Goal: Task Accomplishment & Management: Manage account settings

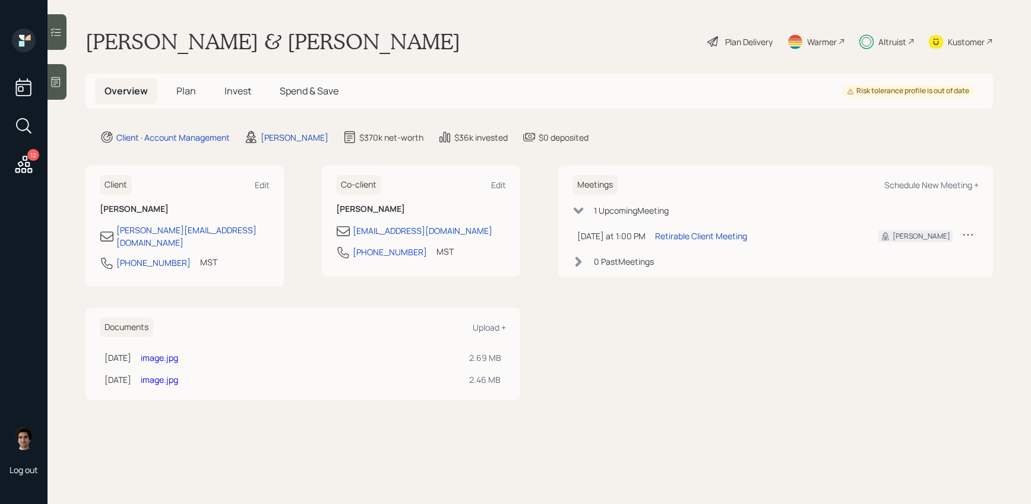
click at [34, 176] on div "12" at bounding box center [23, 166] width 21 height 24
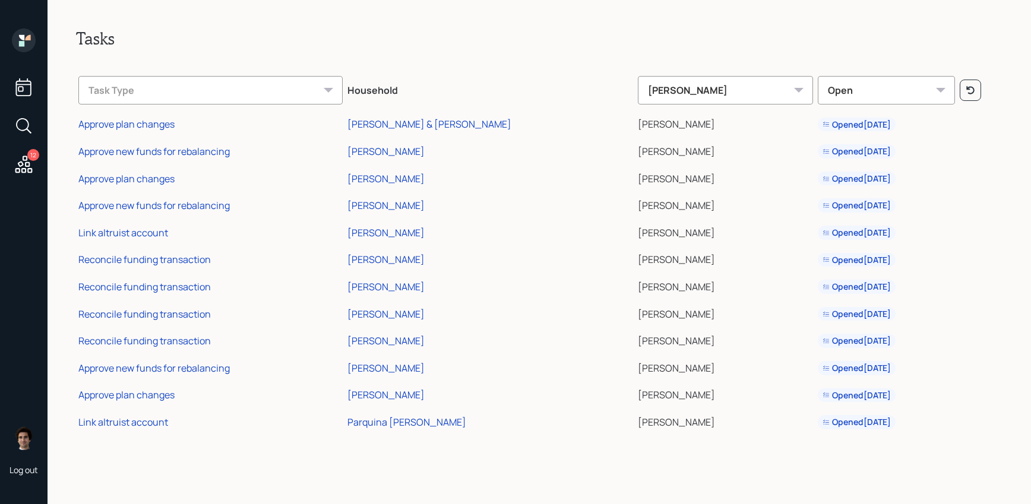
click at [21, 72] on div "12" at bounding box center [24, 104] width 29 height 150
click at [22, 52] on div at bounding box center [24, 42] width 24 height 27
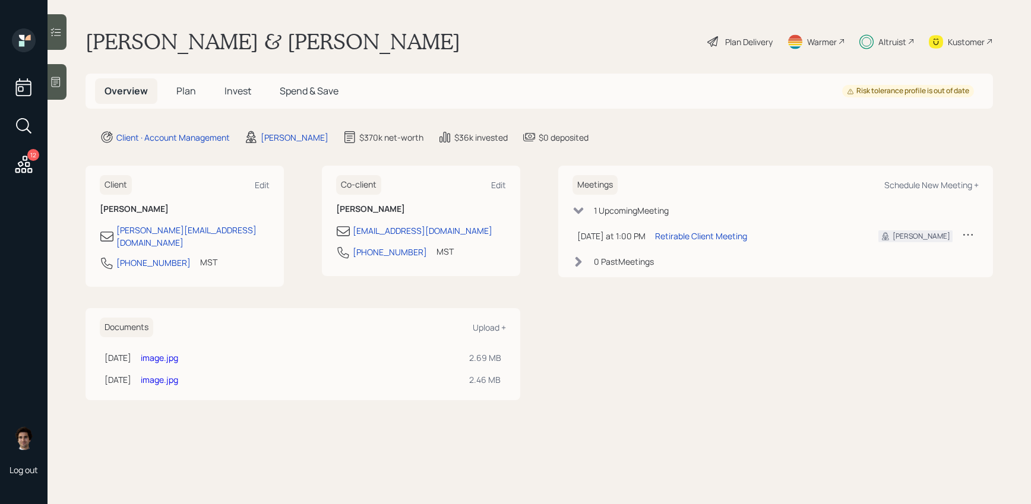
click at [170, 93] on h5 "Plan" at bounding box center [186, 91] width 39 height 26
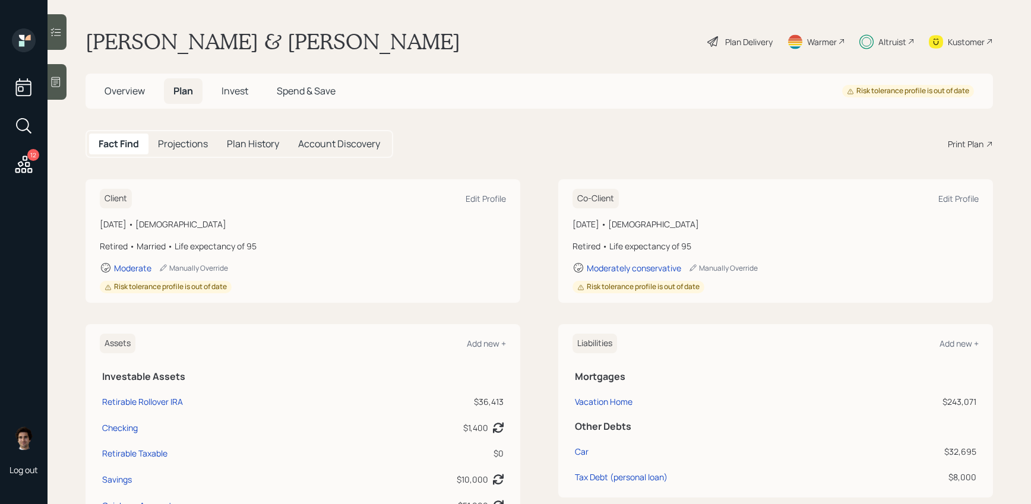
click at [963, 42] on div "Kustomer" at bounding box center [966, 42] width 37 height 12
click at [760, 34] on div "Plan Delivery" at bounding box center [740, 42] width 68 height 26
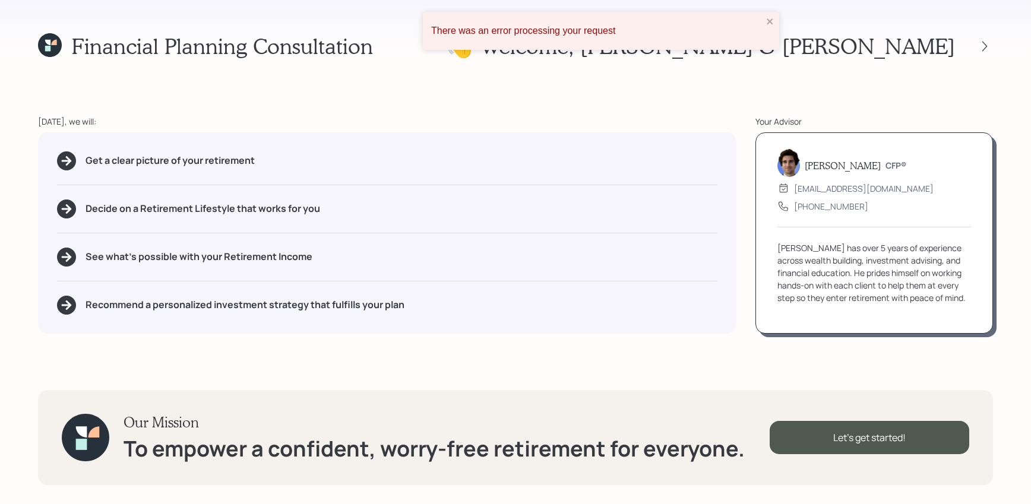
click at [763, 21] on div "There was an error processing your request" at bounding box center [601, 31] width 356 height 38
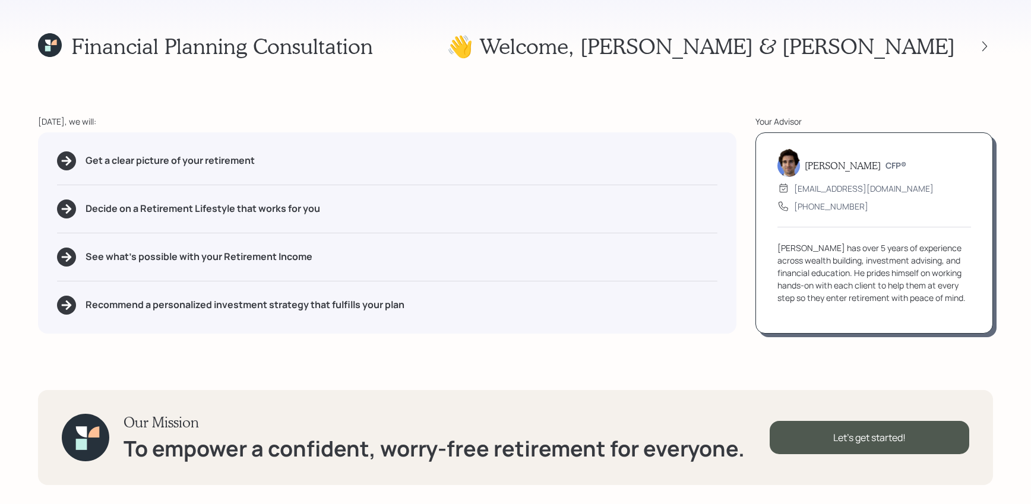
click at [55, 33] on icon at bounding box center [50, 45] width 24 height 24
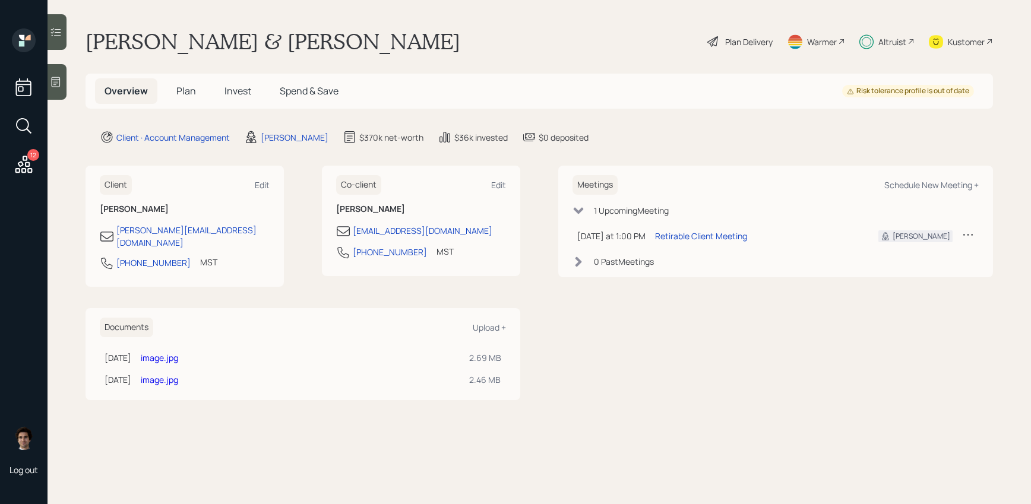
click at [182, 93] on span "Plan" at bounding box center [186, 90] width 20 height 13
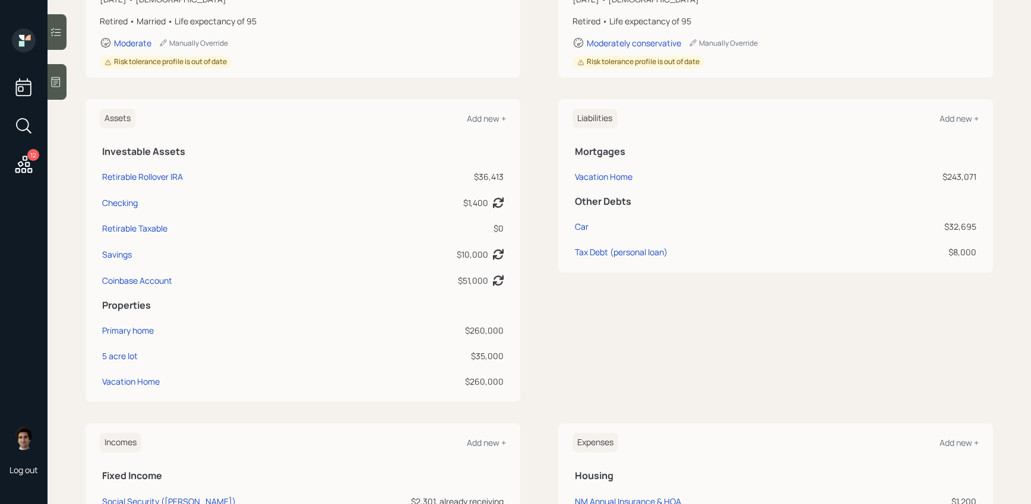
scroll to position [226, 0]
click at [118, 254] on div "Savings" at bounding box center [117, 253] width 30 height 12
select select "cash"
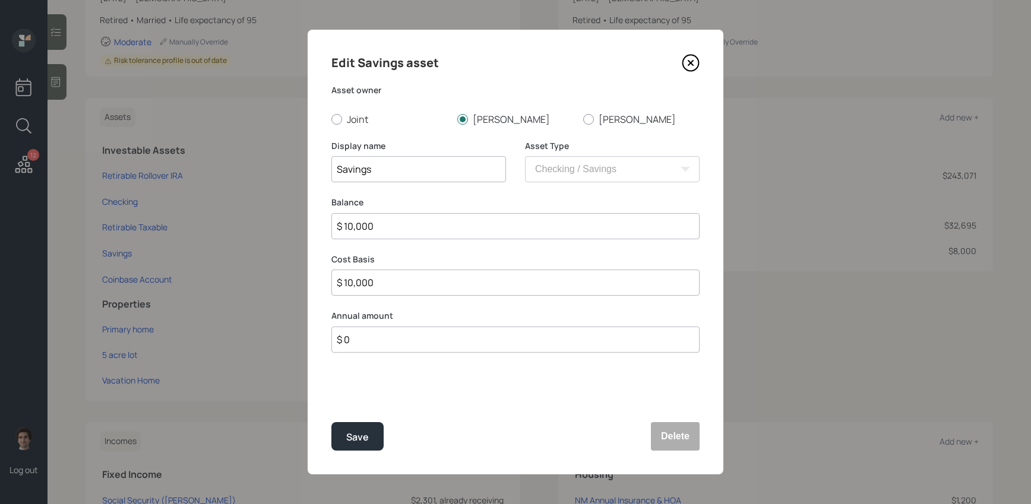
click at [683, 74] on div "Edit Savings asset Asset owner Joint [PERSON_NAME] Display name Savings Asset T…" at bounding box center [516, 252] width 416 height 445
click at [684, 74] on div "Edit Savings asset Asset owner Joint [PERSON_NAME] Display name Savings Asset T…" at bounding box center [516, 252] width 416 height 445
click at [703, 60] on div "Edit Savings asset Asset owner Joint [PERSON_NAME] Display name Savings Asset T…" at bounding box center [516, 252] width 416 height 445
click at [700, 60] on div "Edit Savings asset Asset owner Joint [PERSON_NAME] Display name Savings Asset T…" at bounding box center [516, 252] width 416 height 445
click at [681, 65] on div "Edit Savings asset" at bounding box center [515, 62] width 368 height 19
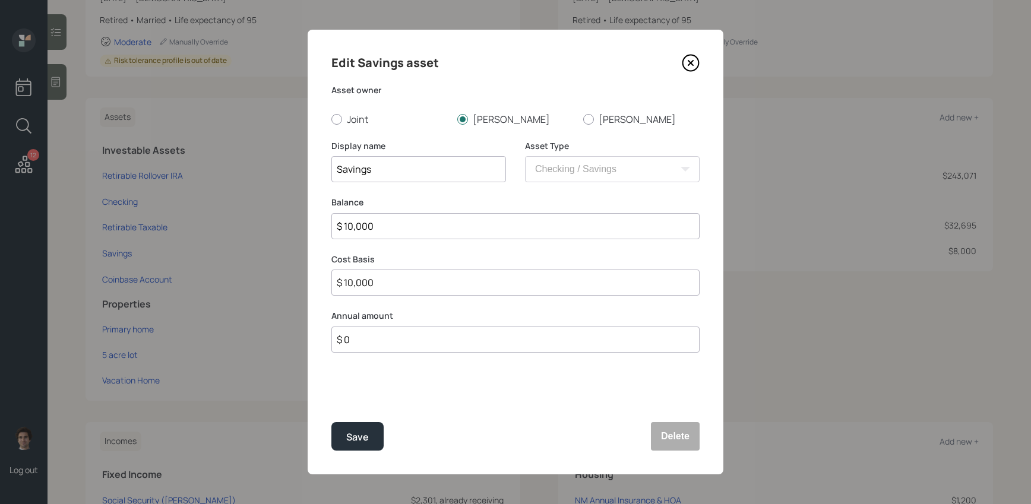
click at [690, 65] on icon at bounding box center [691, 63] width 18 height 18
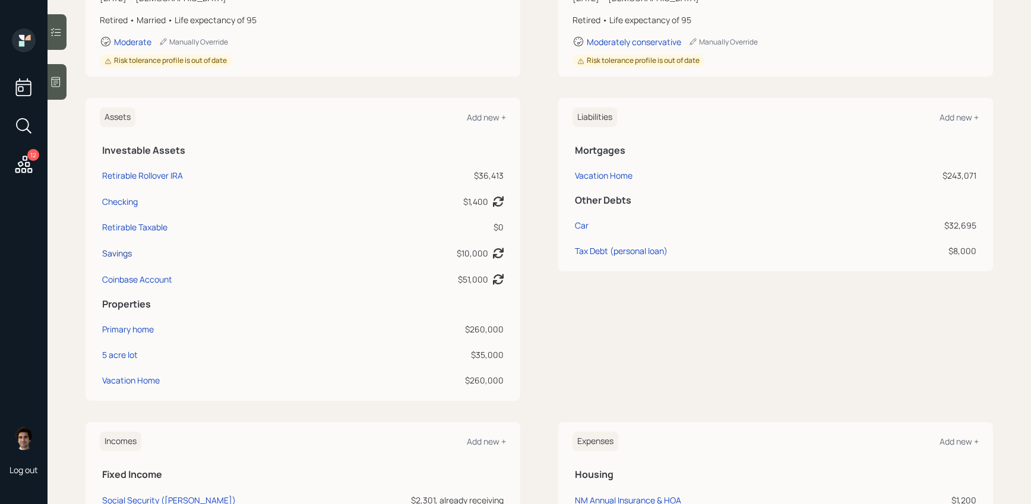
click at [125, 251] on div "Savings" at bounding box center [117, 253] width 30 height 12
select select "cash"
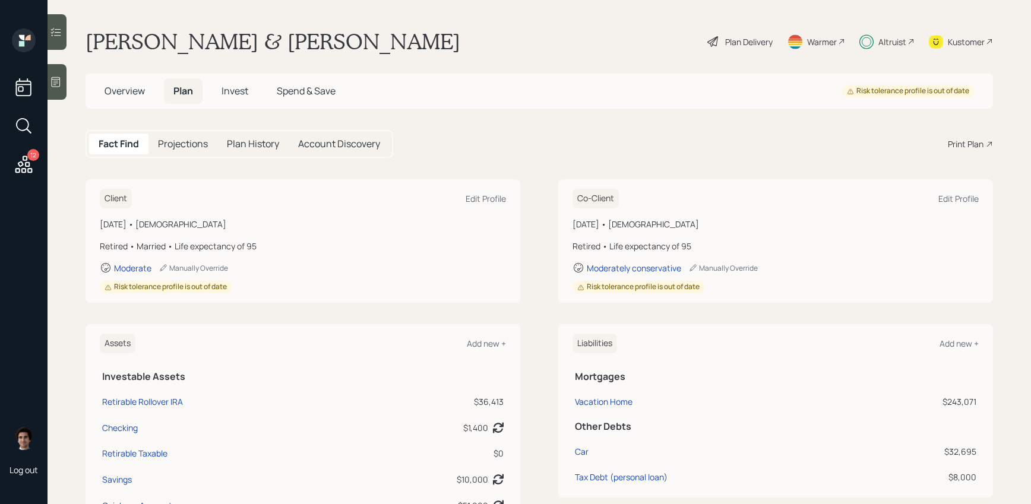
click at [137, 99] on h5 "Overview" at bounding box center [124, 91] width 59 height 26
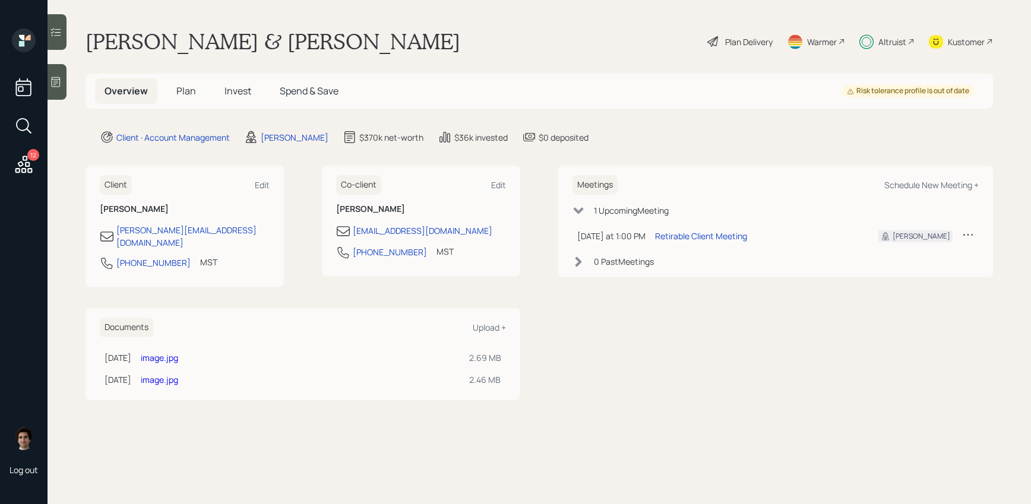
click at [343, 94] on h5 "Spend & Save" at bounding box center [309, 91] width 78 height 26
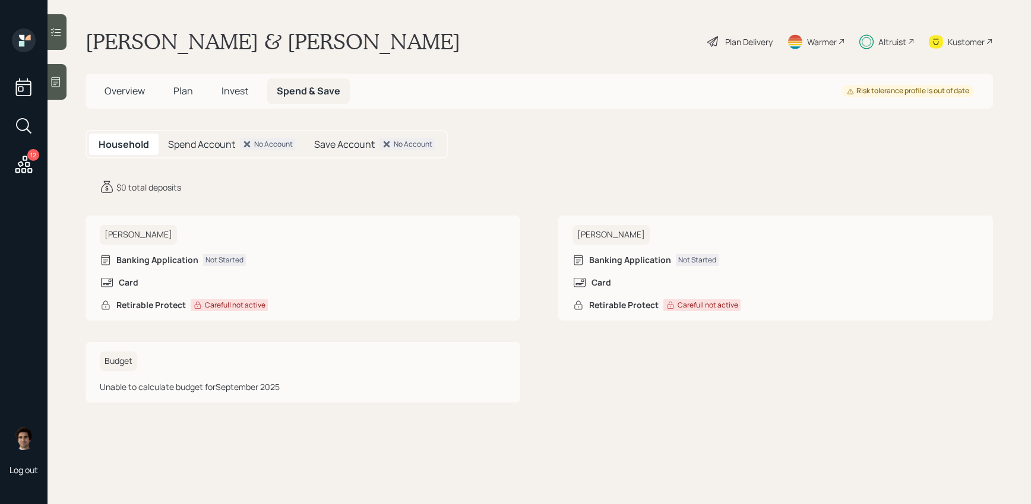
click at [131, 93] on span "Overview" at bounding box center [125, 90] width 40 height 13
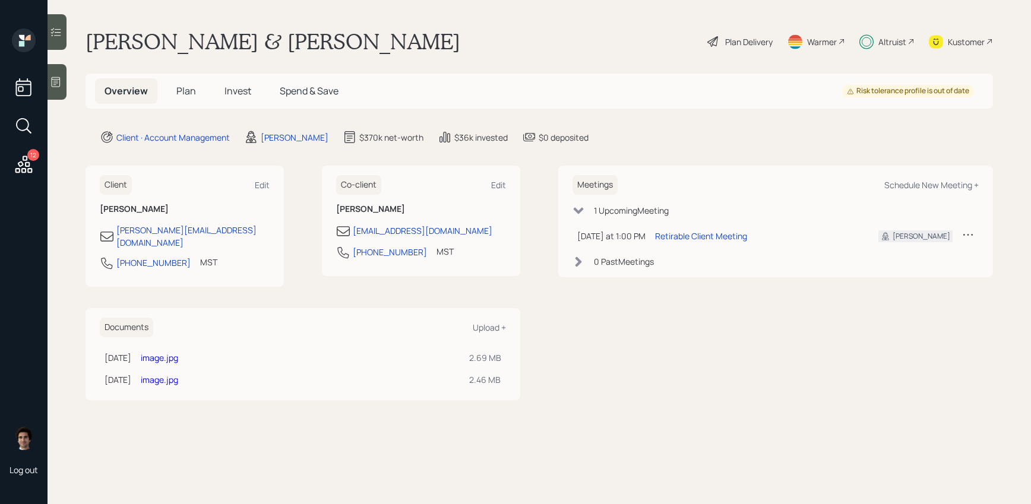
click at [187, 91] on span "Plan" at bounding box center [186, 90] width 20 height 13
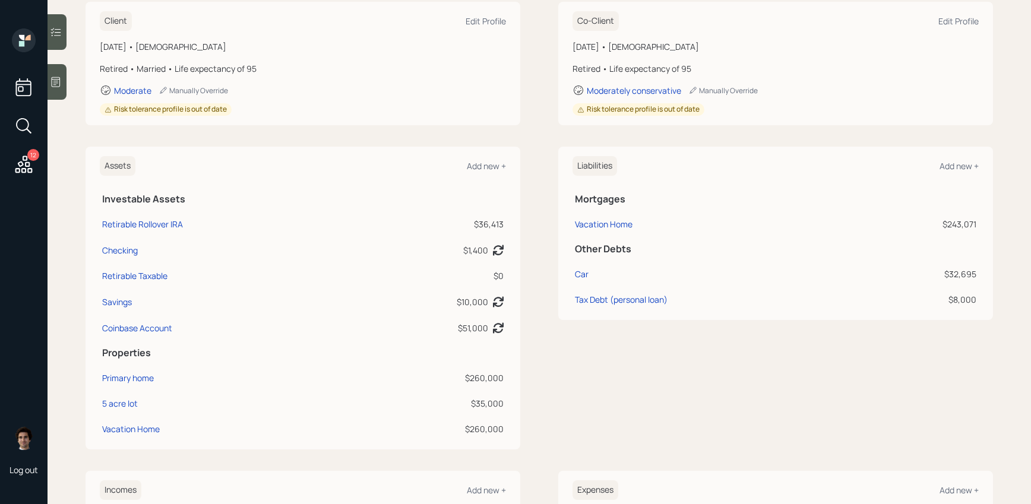
scroll to position [178, 0]
click at [116, 301] on div "Savings" at bounding box center [117, 301] width 30 height 12
select select "cash"
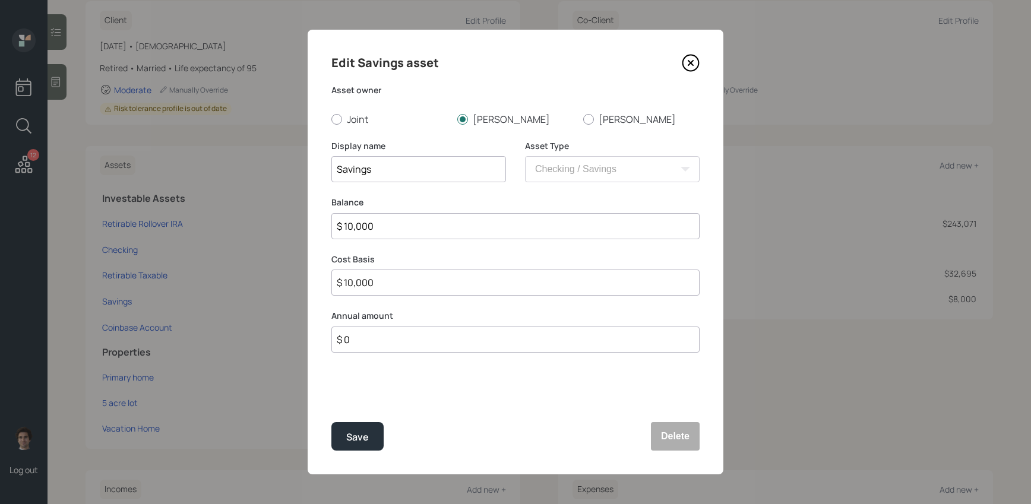
drag, startPoint x: 396, startPoint y: 228, endPoint x: 249, endPoint y: 228, distance: 146.1
click at [249, 228] on div "Edit Savings asset Asset owner Joint [PERSON_NAME] Display name Savings Asset T…" at bounding box center [515, 252] width 1031 height 504
type input "$ 7"
type input "$ 70"
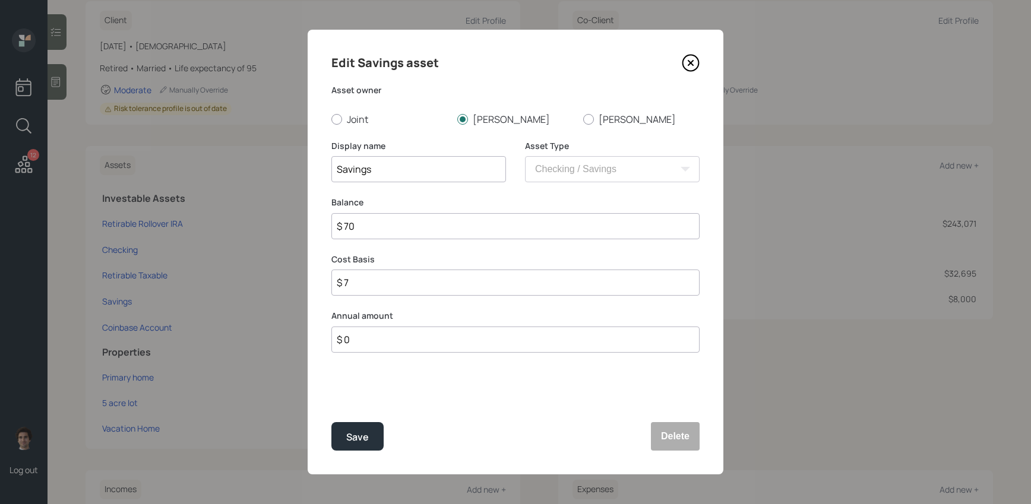
type input "$ 70"
type input "$ 700"
type input "$ 7,000"
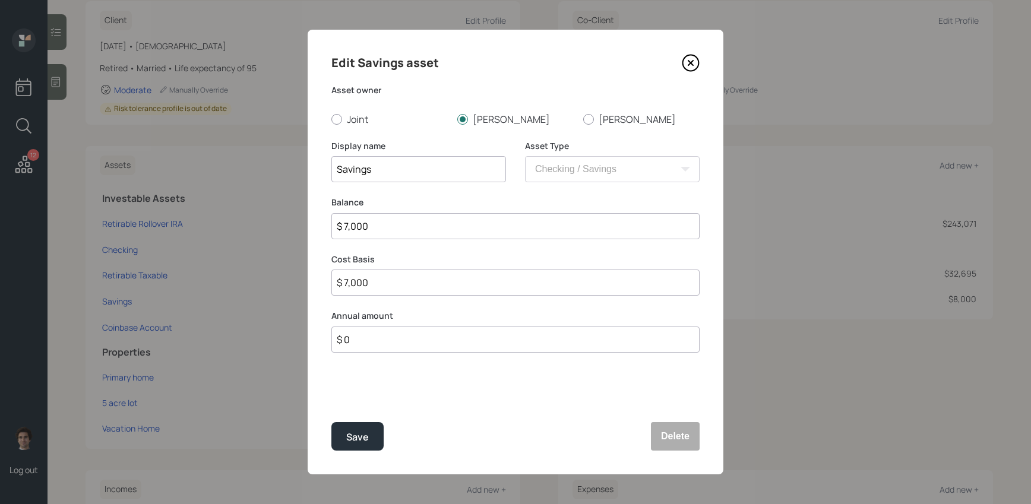
type input "$ 70,000"
click at [331, 422] on button "Save" at bounding box center [357, 436] width 52 height 29
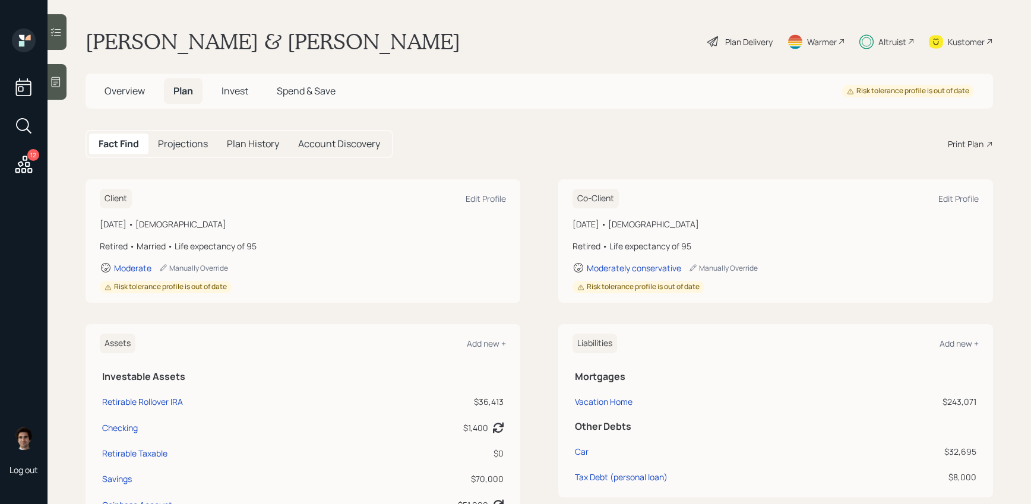
click at [724, 48] on div "Plan Delivery" at bounding box center [740, 42] width 68 height 26
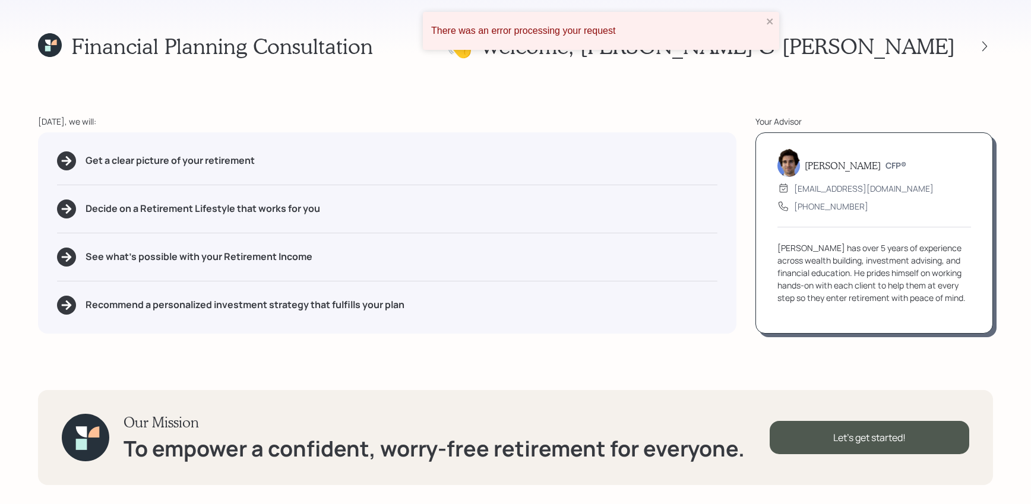
click at [783, 20] on div "Financial Planning Consultation 👋 Welcome , [PERSON_NAME] & [PERSON_NAME] [DATE…" at bounding box center [515, 252] width 1031 height 504
click at [767, 20] on icon "close" at bounding box center [770, 22] width 8 height 10
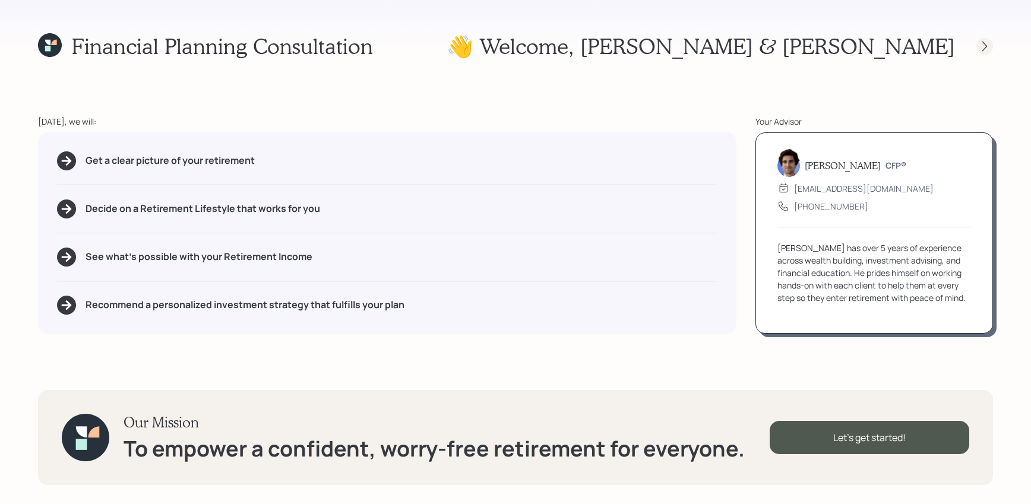
click at [987, 46] on icon at bounding box center [985, 46] width 12 height 12
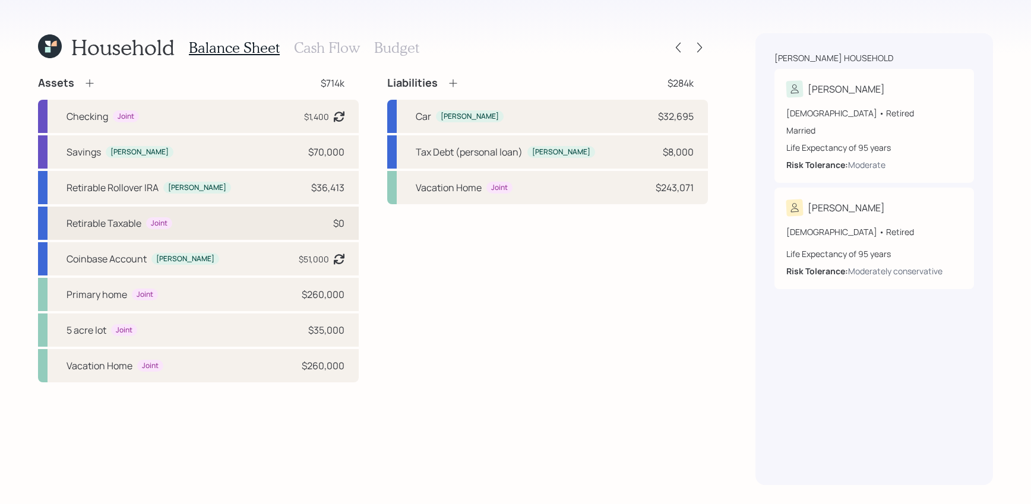
click at [340, 224] on div "$0" at bounding box center [338, 223] width 11 height 14
select select "taxable"
select select "balanced"
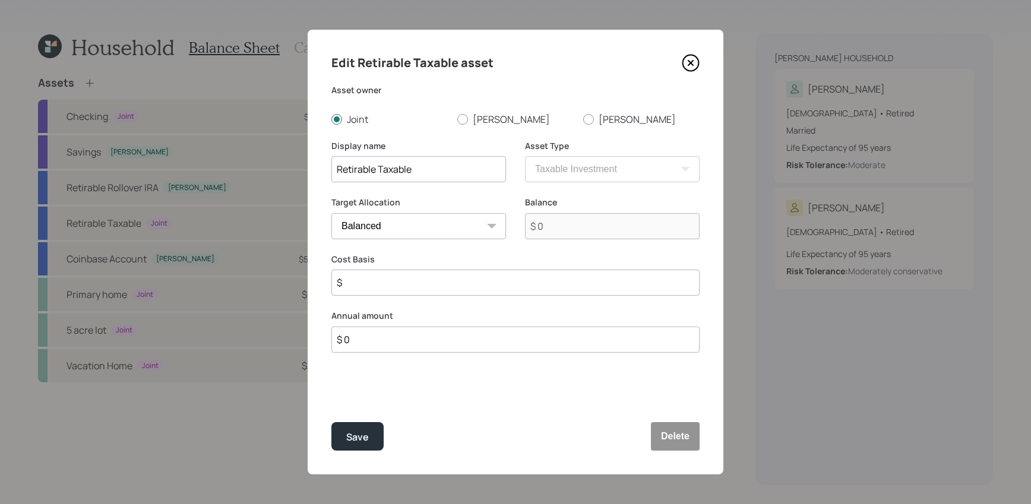
click at [690, 61] on icon at bounding box center [690, 63] width 5 height 5
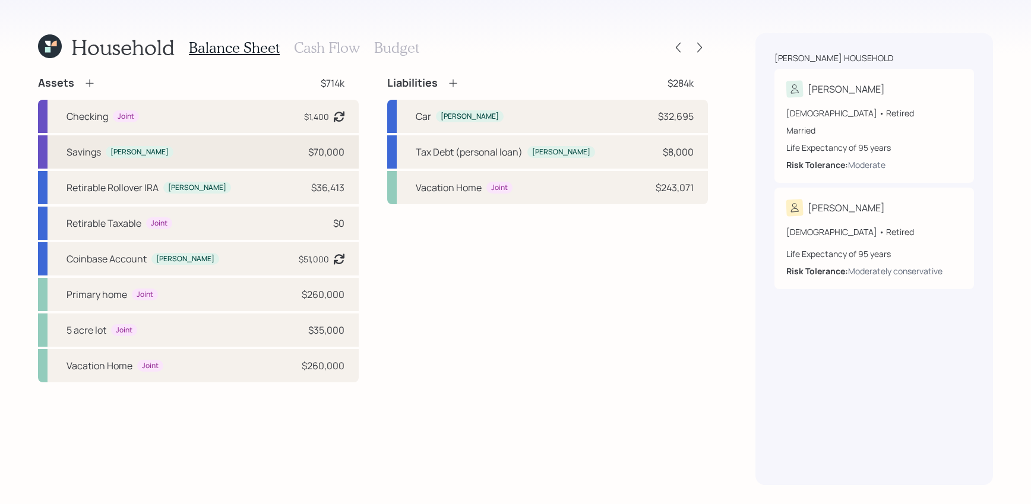
click at [271, 151] on div "Savings [PERSON_NAME] $70,000" at bounding box center [198, 151] width 321 height 33
select select "cash"
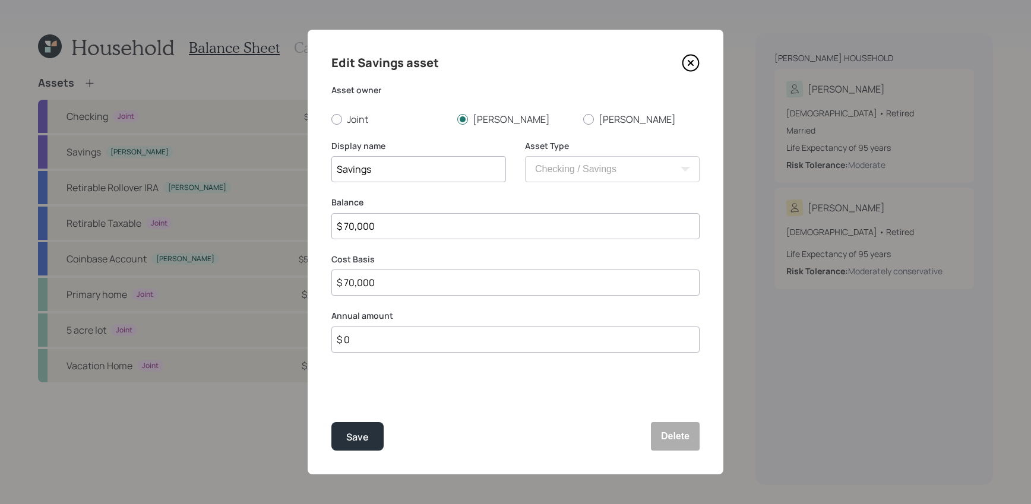
click at [690, 60] on icon at bounding box center [691, 63] width 18 height 18
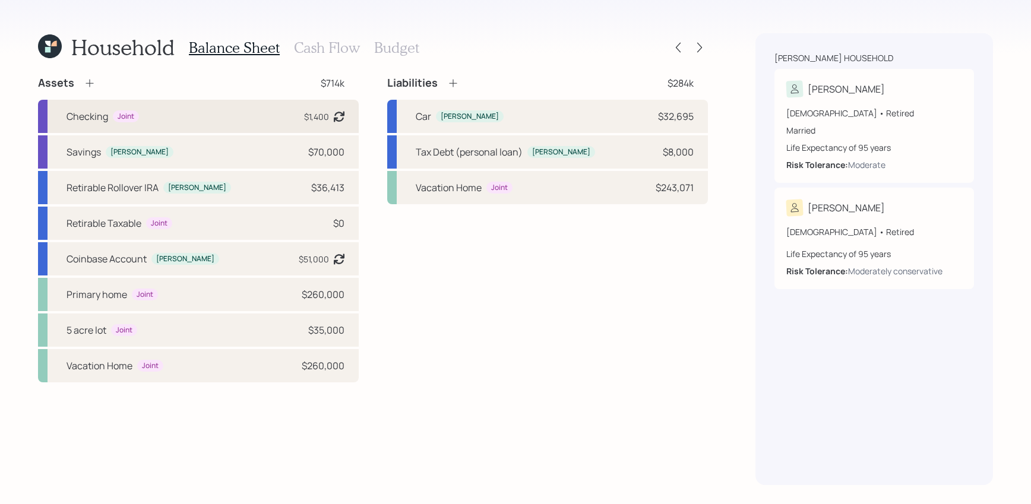
click at [226, 126] on div "Checking Joint $1,400 Asset balance last updated on [DATE]. Last year it was ex…" at bounding box center [198, 116] width 321 height 33
select select "cash"
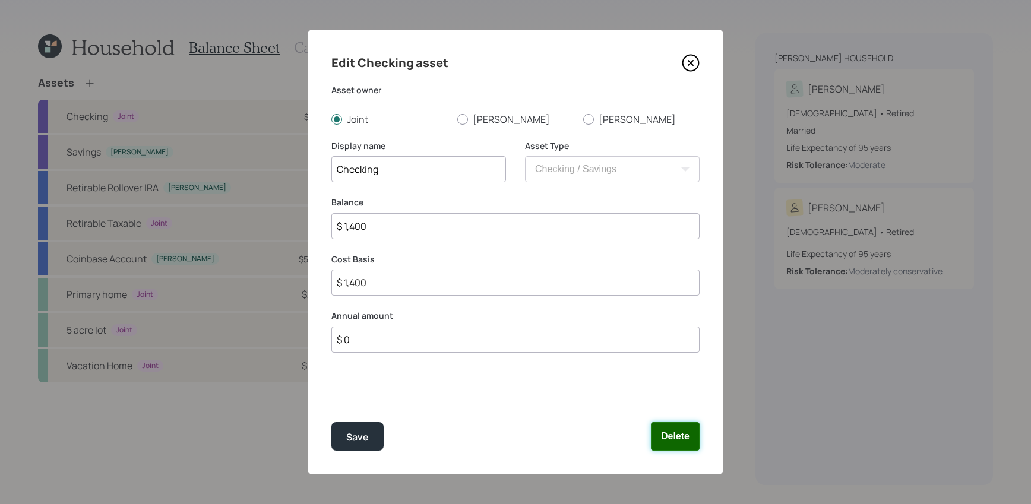
click at [687, 440] on button "Delete" at bounding box center [675, 436] width 49 height 29
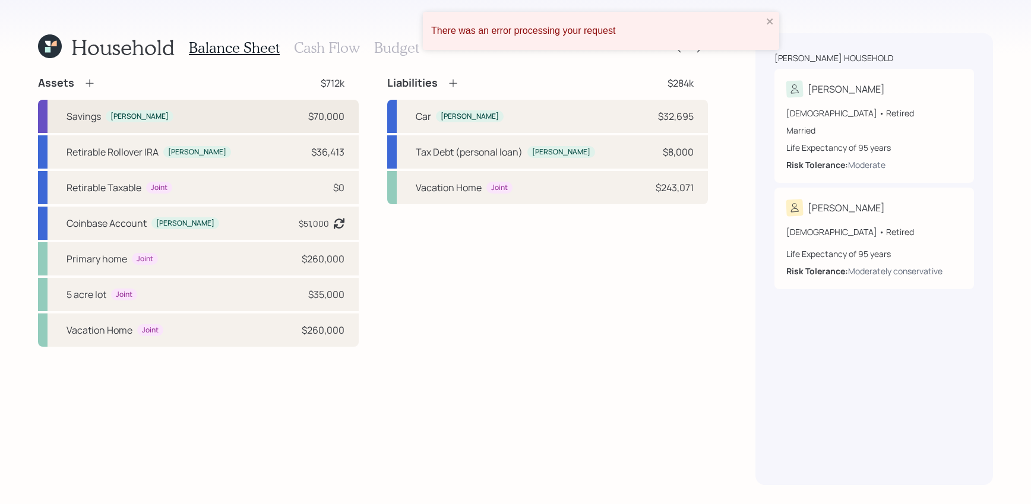
click at [224, 121] on div "Savings [PERSON_NAME] $70,000" at bounding box center [198, 116] width 321 height 33
select select "cash"
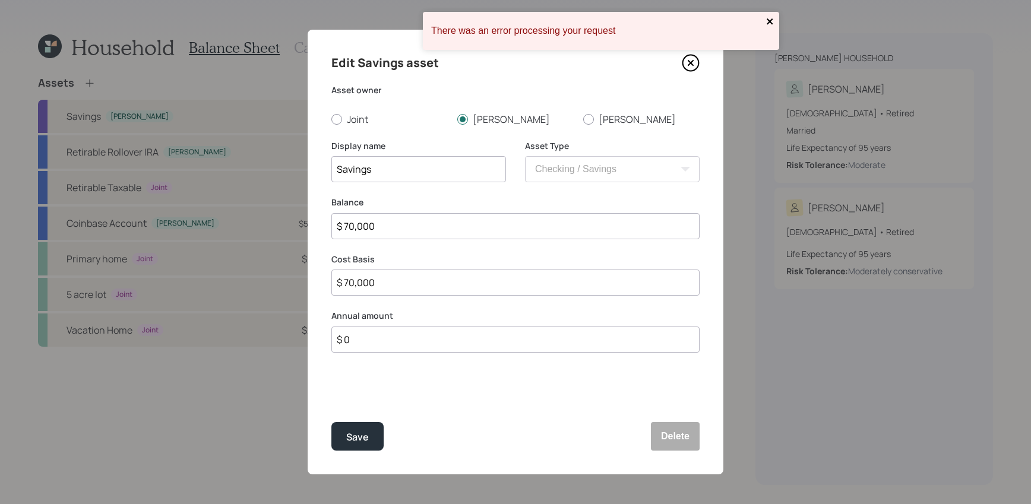
click at [770, 23] on icon "close" at bounding box center [770, 22] width 8 height 10
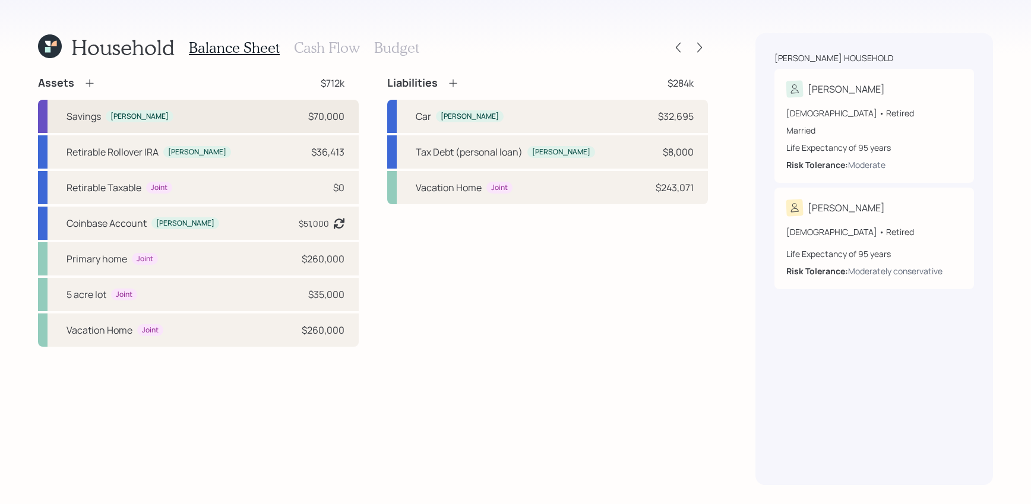
click at [343, 125] on div "Savings [PERSON_NAME] $70,000" at bounding box center [198, 116] width 321 height 33
select select "cash"
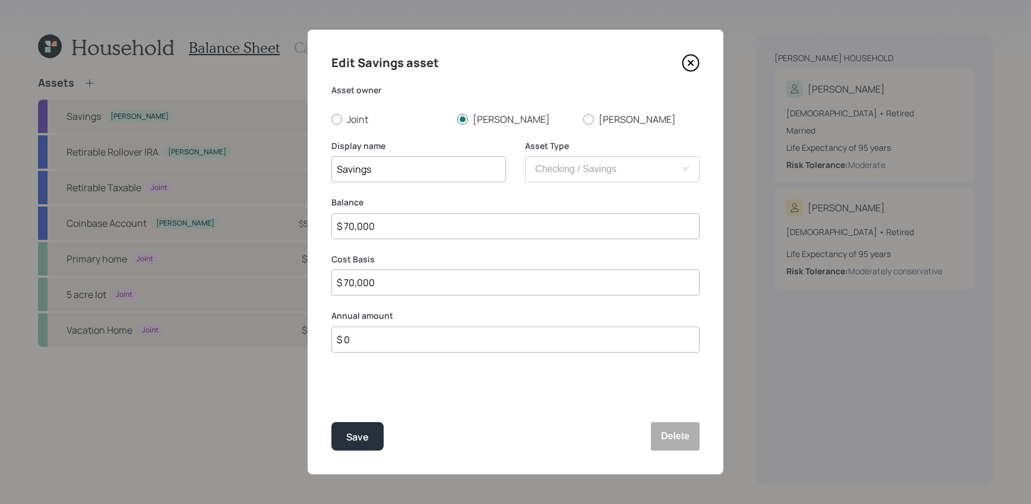
click at [329, 163] on div "Edit Savings asset Asset owner Joint [PERSON_NAME] Display name Savings Asset T…" at bounding box center [516, 252] width 416 height 445
click at [337, 164] on input "Savings" at bounding box center [418, 169] width 175 height 26
type input "Checking / Savings"
click at [371, 446] on button "Save" at bounding box center [357, 436] width 52 height 29
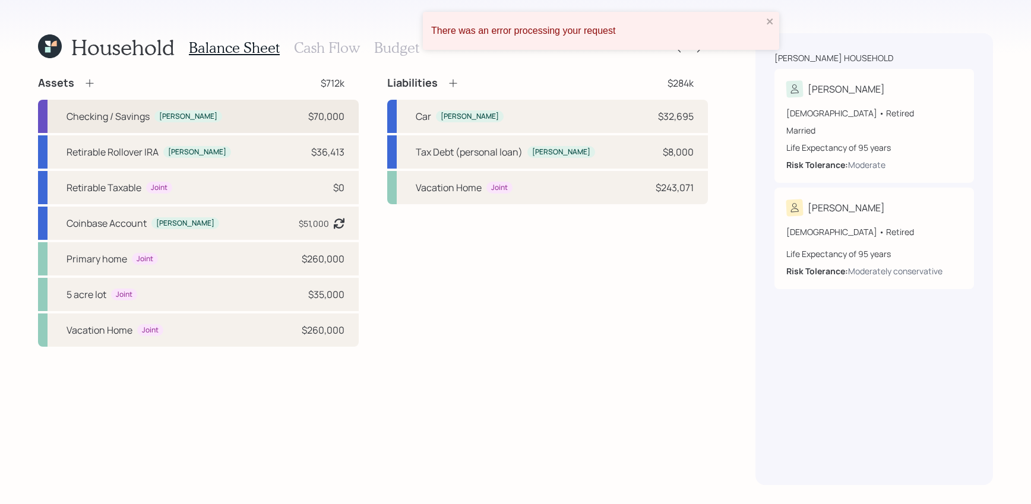
click at [258, 115] on div "Checking / Savings [PERSON_NAME] $70,000" at bounding box center [198, 116] width 321 height 33
select select "cash"
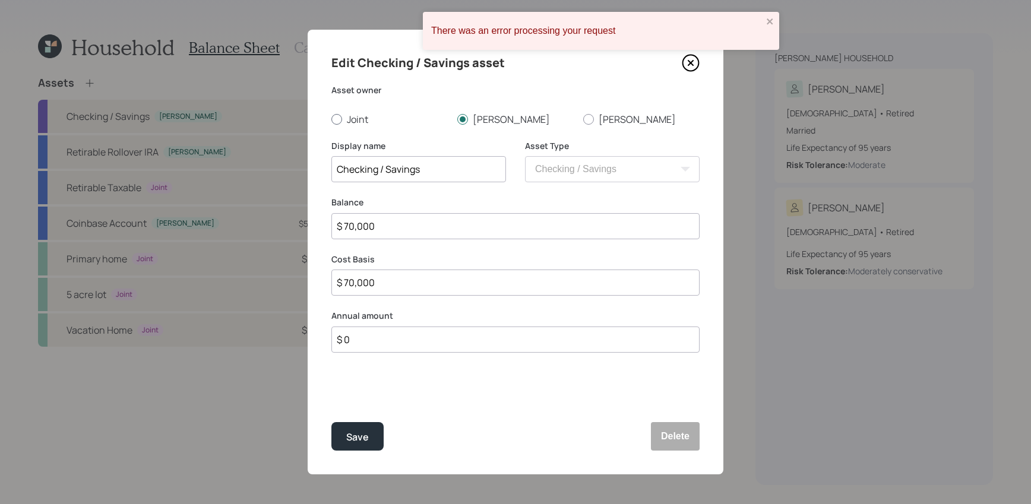
click at [353, 113] on label "Joint" at bounding box center [389, 119] width 116 height 13
click at [331, 119] on input "Joint" at bounding box center [331, 119] width 1 height 1
radio input "true"
click at [773, 21] on icon "close" at bounding box center [770, 22] width 8 height 10
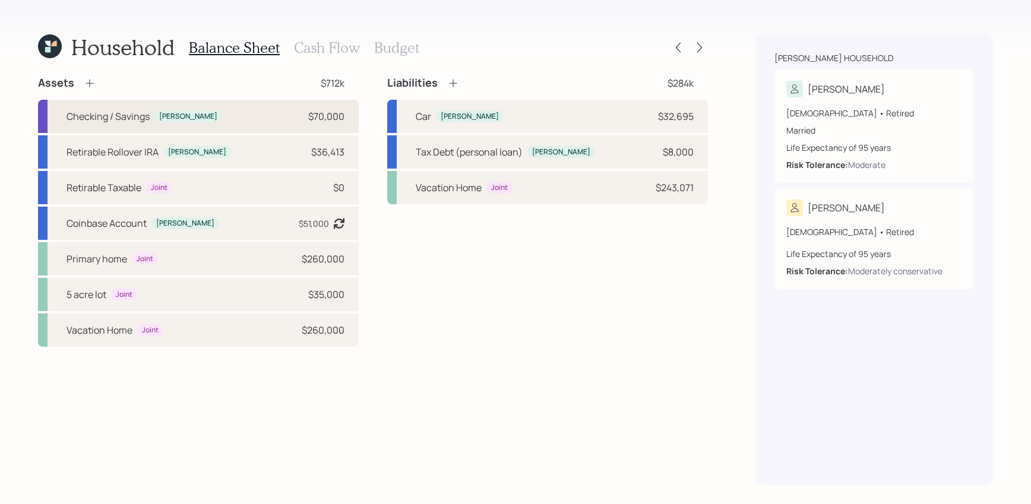
click at [290, 128] on div "Checking / Savings [PERSON_NAME] $70,000" at bounding box center [198, 116] width 321 height 33
select select "cash"
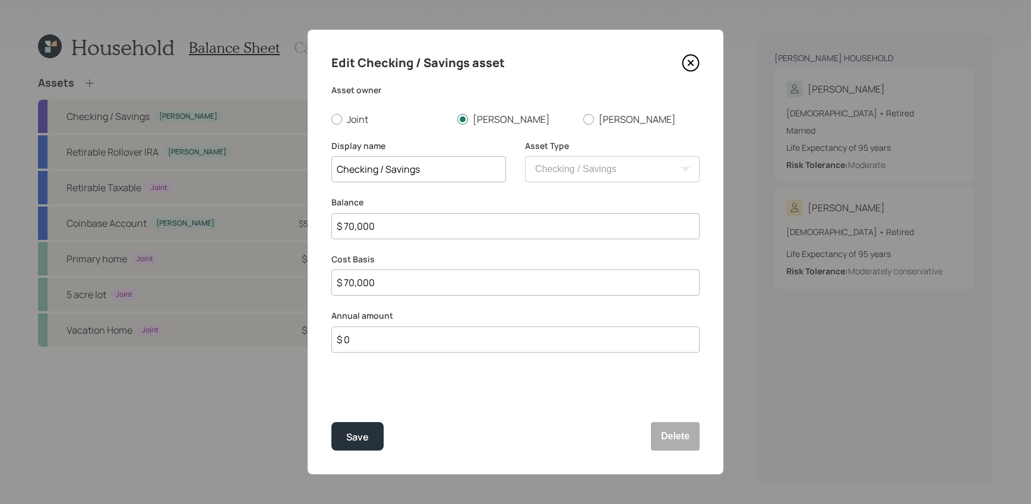
click at [347, 126] on div "Edit Checking / Savings asset Asset owner Joint [PERSON_NAME] Display name Chec…" at bounding box center [516, 252] width 416 height 445
click at [345, 103] on div "Asset owner Joint [PERSON_NAME]" at bounding box center [515, 105] width 368 height 42
click at [343, 118] on label "Joint" at bounding box center [389, 119] width 116 height 13
click at [331, 119] on input "Joint" at bounding box center [331, 119] width 1 height 1
radio input "true"
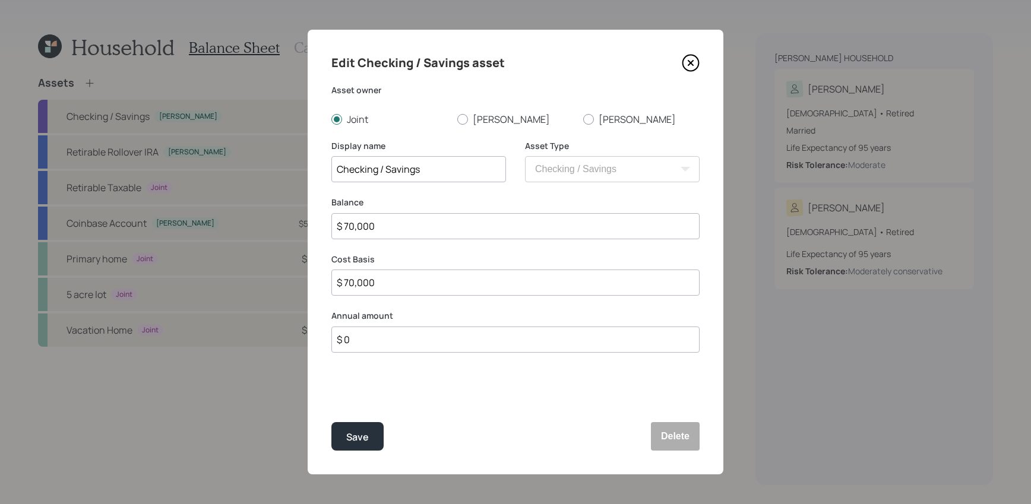
click at [352, 455] on div "Edit Checking / Savings asset Asset owner Joint [PERSON_NAME] Display name Chec…" at bounding box center [516, 252] width 416 height 445
click at [354, 429] on div "Save" at bounding box center [357, 437] width 23 height 16
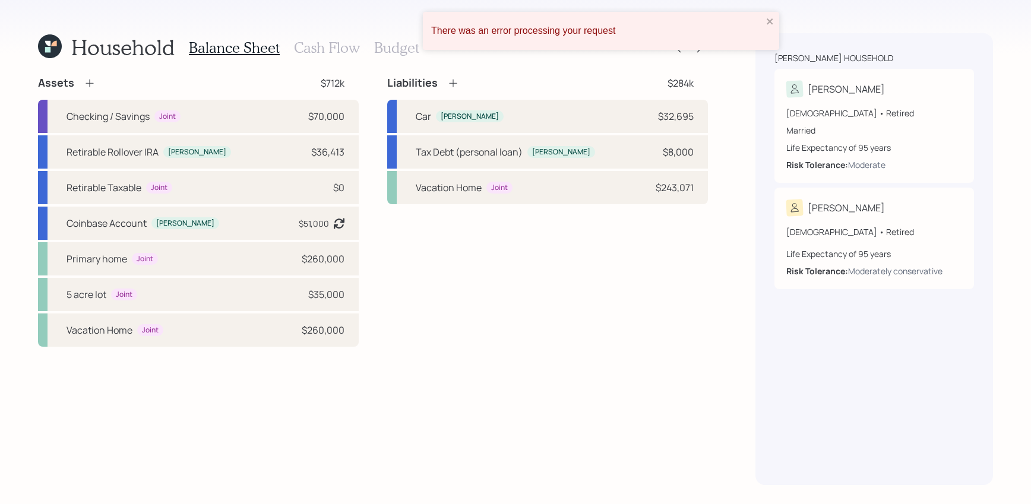
click at [771, 14] on div "There was an error processing your request" at bounding box center [601, 31] width 356 height 38
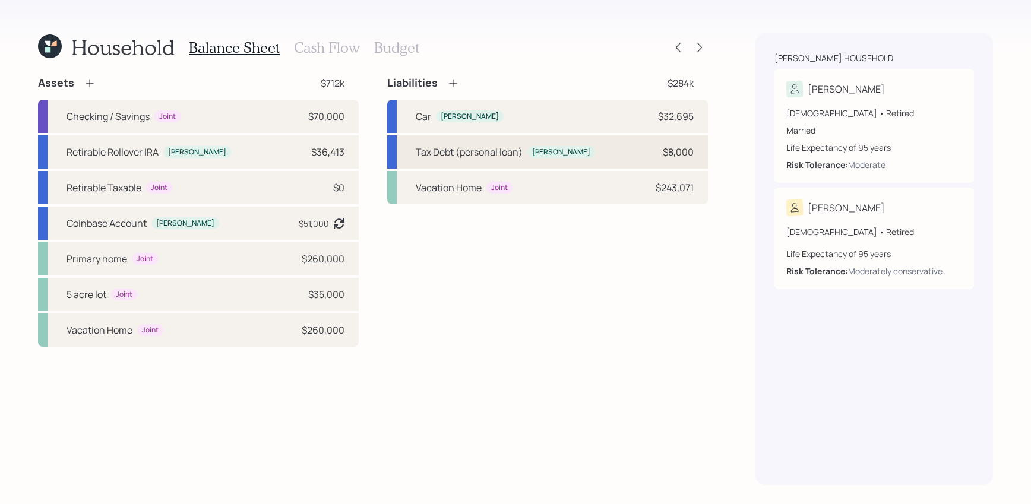
click at [600, 159] on div "Tax Debt (personal loan) [PERSON_NAME] $8,000" at bounding box center [547, 151] width 321 height 33
select select "other"
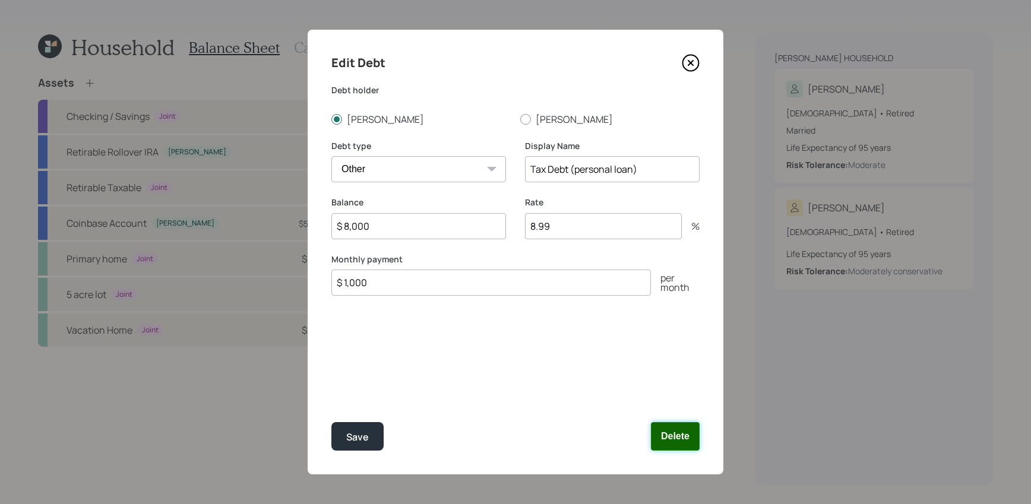
click at [686, 436] on button "Delete" at bounding box center [675, 436] width 49 height 29
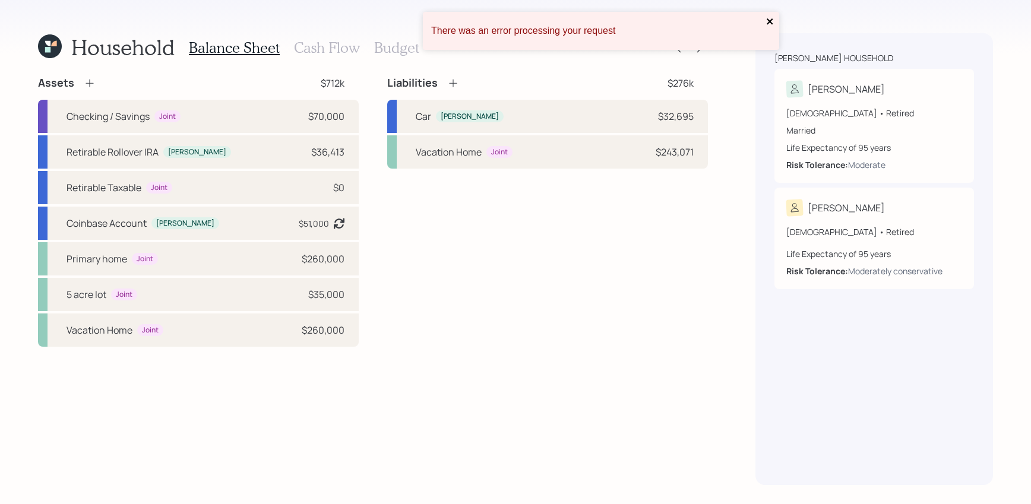
click at [772, 25] on icon "close" at bounding box center [770, 22] width 8 height 10
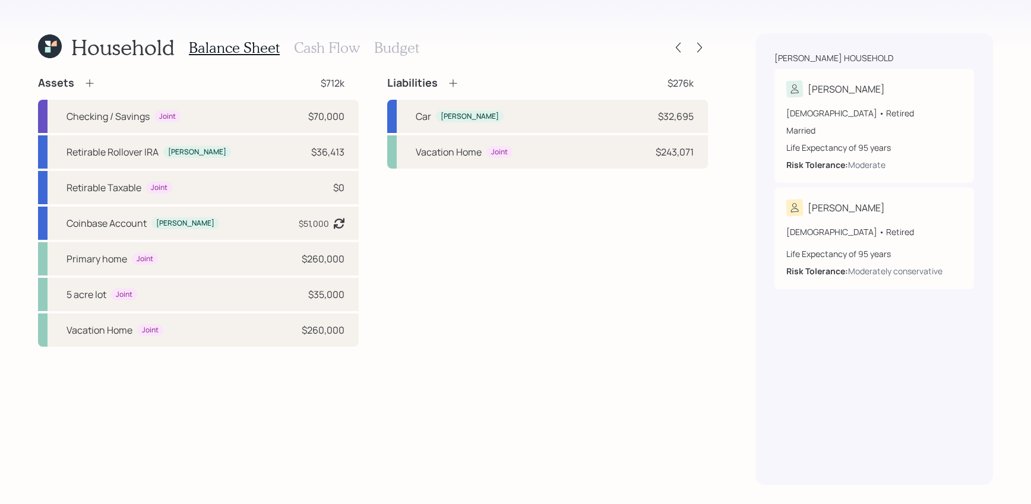
click at [334, 50] on h3 "Cash Flow" at bounding box center [327, 47] width 66 height 17
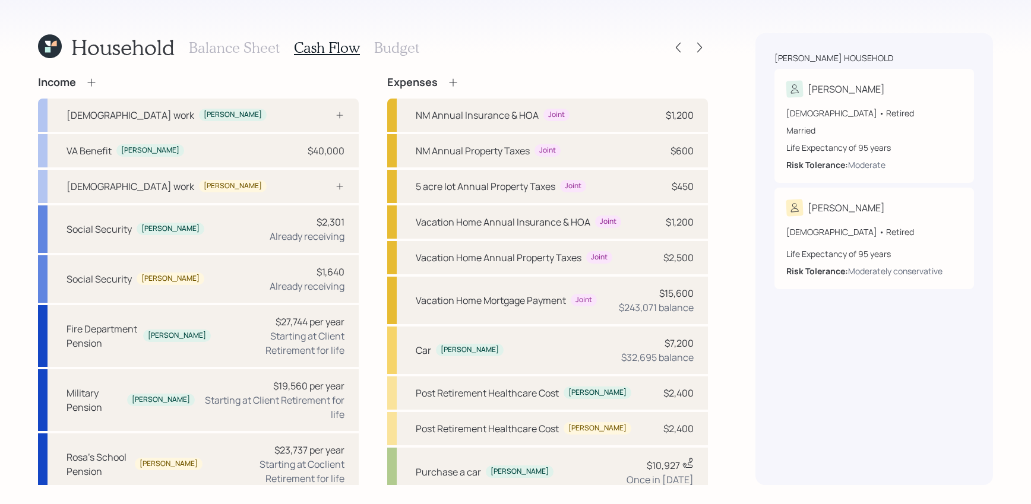
click at [396, 62] on div "Household Balance Sheet Cash Flow Budget Income [DEMOGRAPHIC_DATA] work [PERSON…" at bounding box center [373, 259] width 670 height 452
click at [401, 53] on h3 "Budget" at bounding box center [396, 47] width 45 height 17
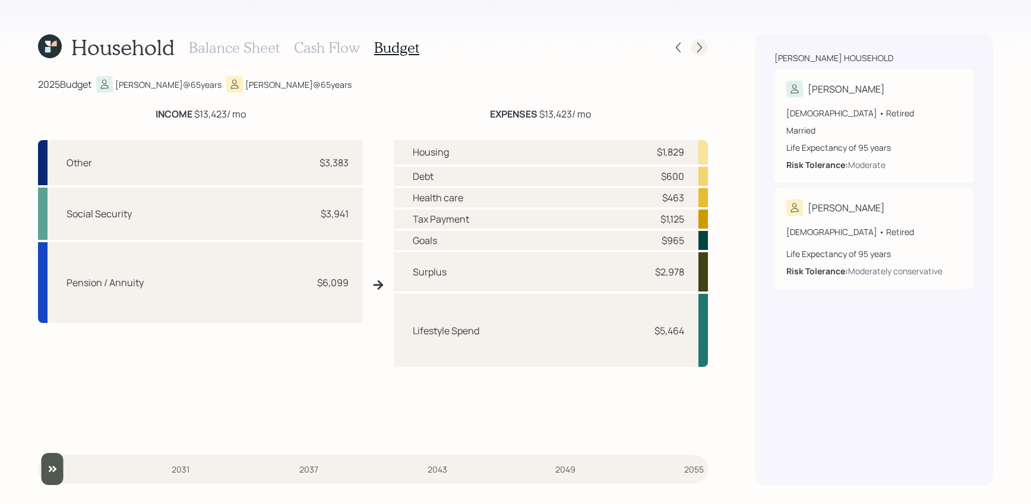
click at [703, 47] on icon at bounding box center [700, 48] width 12 height 12
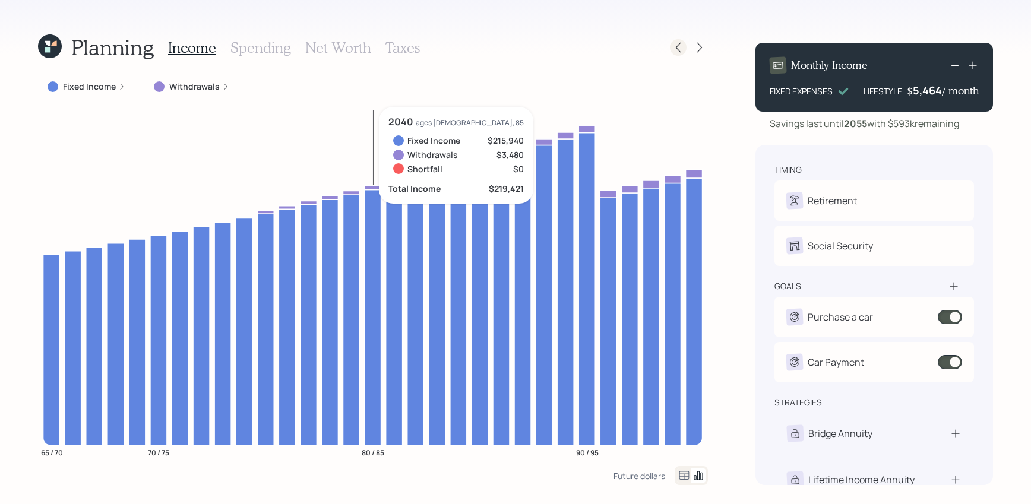
click at [676, 50] on icon at bounding box center [678, 48] width 12 height 12
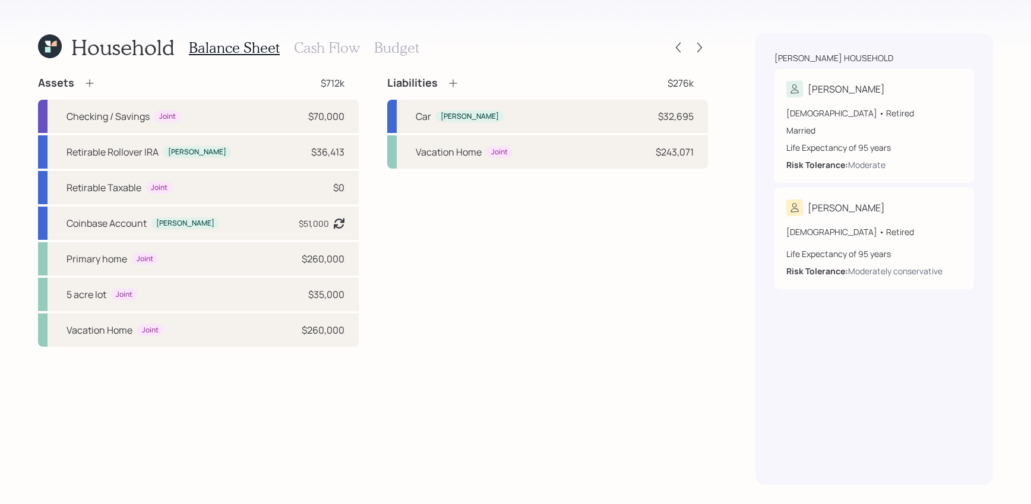
click at [418, 50] on div "Household Balance Sheet Cash Flow Budget" at bounding box center [373, 47] width 670 height 29
click at [392, 50] on h3 "Budget" at bounding box center [396, 47] width 45 height 17
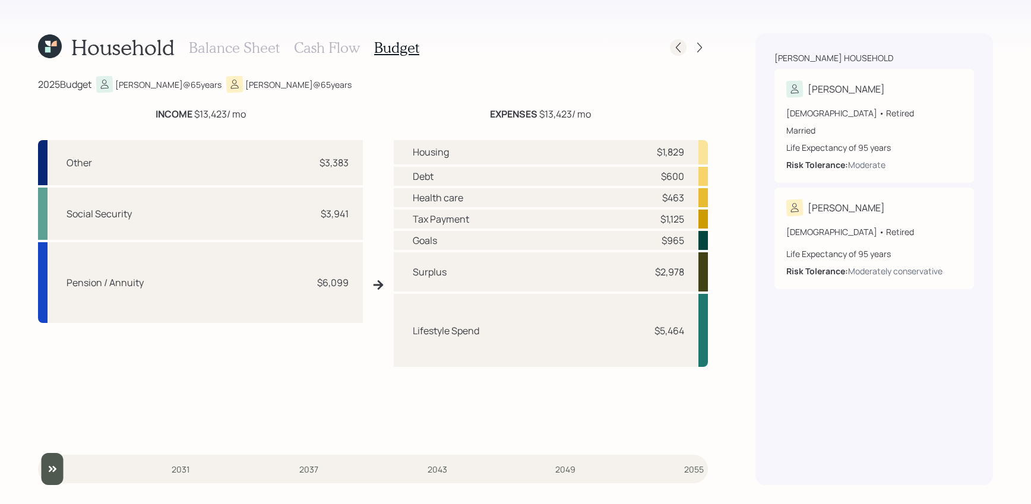
click at [682, 53] on div at bounding box center [678, 47] width 17 height 17
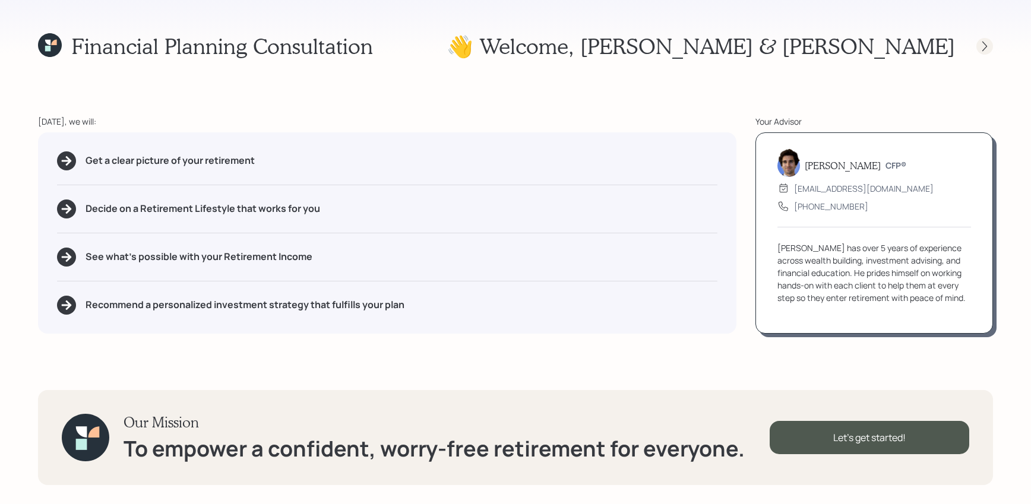
click at [985, 42] on icon at bounding box center [985, 46] width 12 height 12
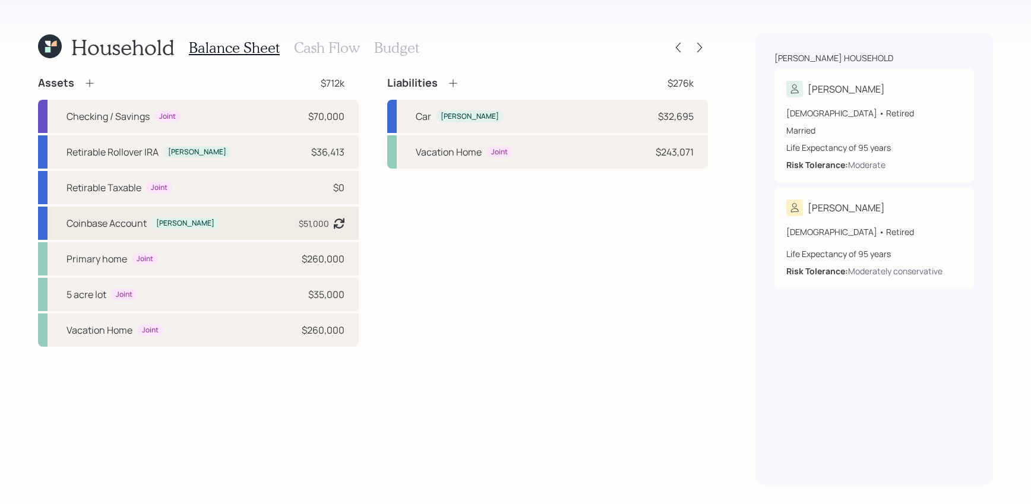
click at [235, 222] on div "Coinbase Account [PERSON_NAME] $51,000 Asset balance last updated on [DATE]. La…" at bounding box center [198, 223] width 321 height 33
select select "taxable"
select select "balanced"
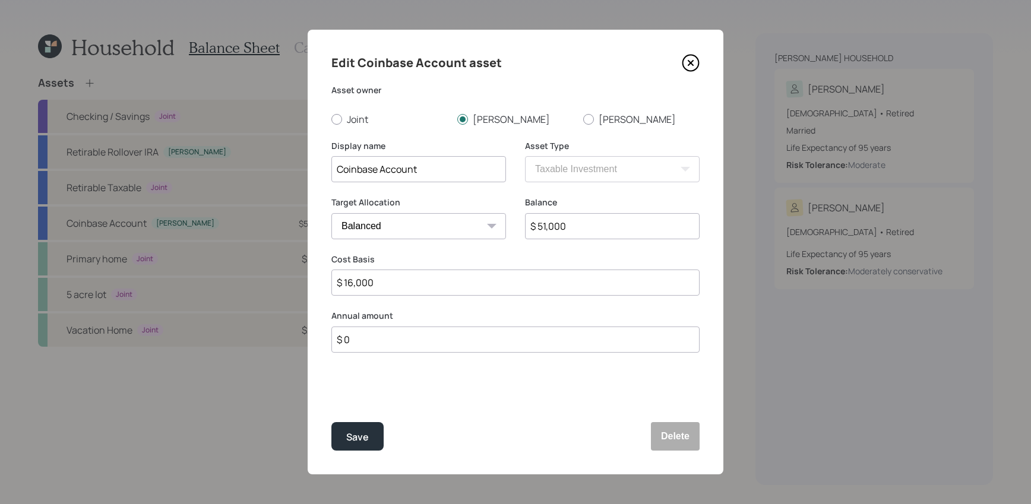
drag, startPoint x: 586, startPoint y: 231, endPoint x: 470, endPoint y: 220, distance: 116.4
click at [470, 220] on div "Target Allocation Cash Conservative Balanced Aggressive Balance $ 51,000" at bounding box center [515, 225] width 368 height 57
type input "$ 62,000"
click at [331, 422] on button "Save" at bounding box center [357, 436] width 52 height 29
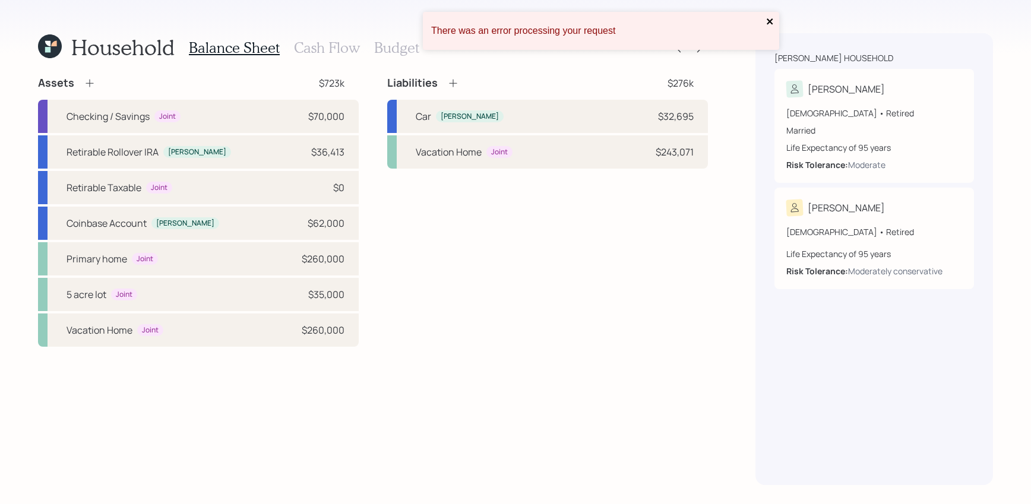
click at [774, 19] on icon "close" at bounding box center [770, 22] width 8 height 10
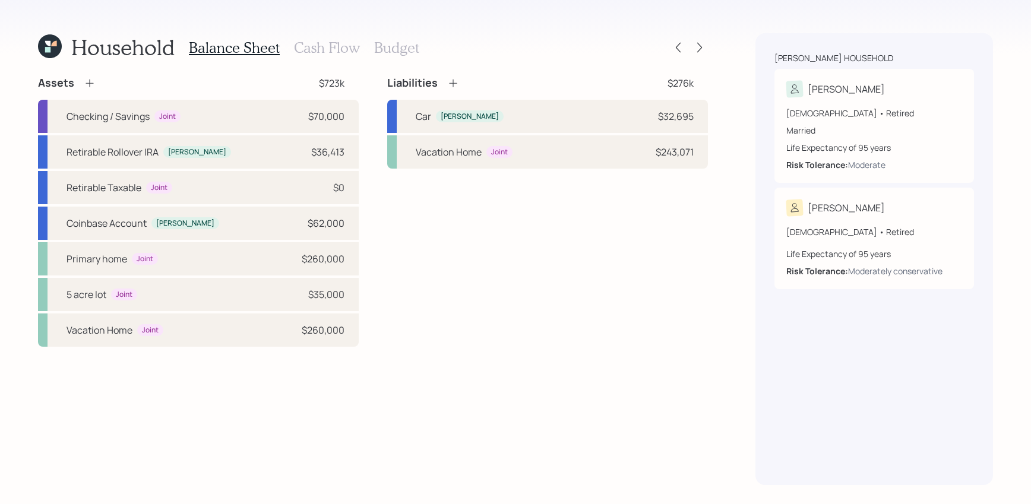
click at [49, 46] on icon at bounding box center [47, 43] width 5 height 5
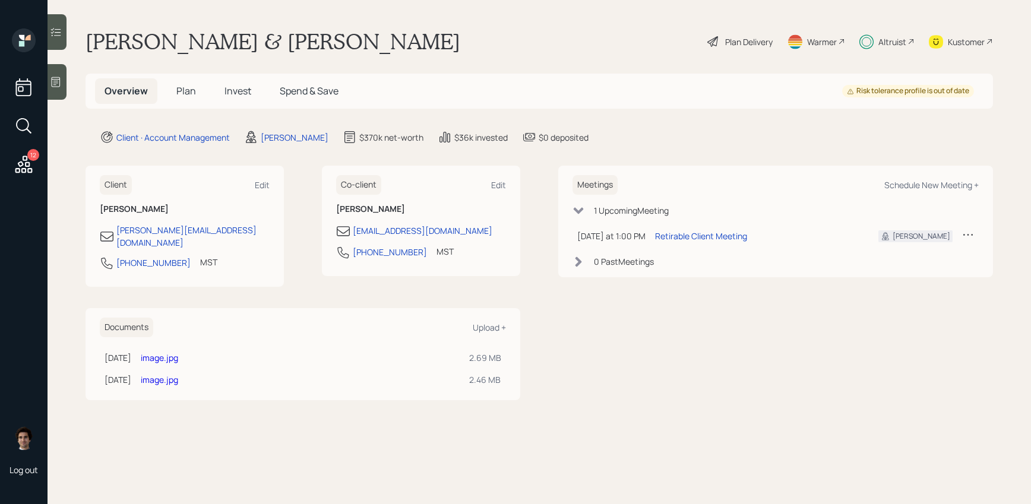
click at [226, 88] on span "Invest" at bounding box center [237, 90] width 27 height 13
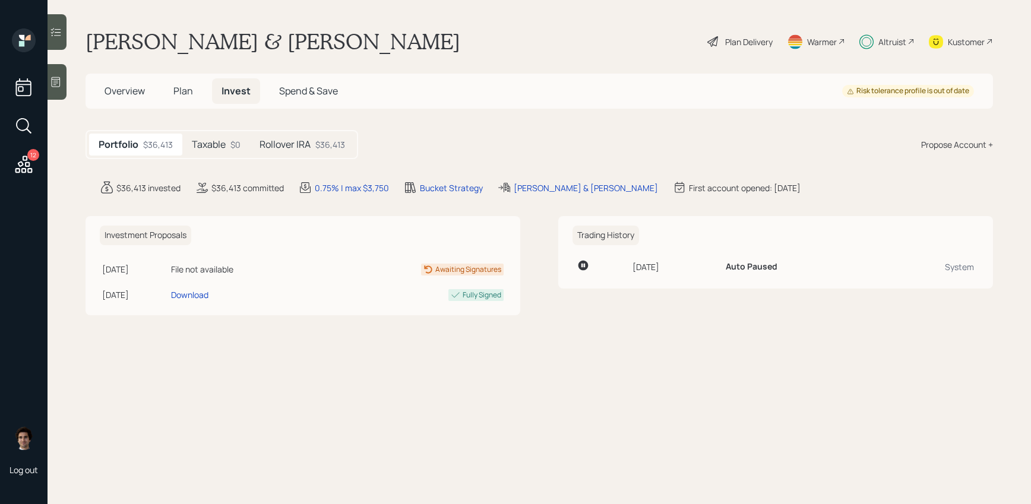
click at [308, 150] on h5 "Rollover IRA" at bounding box center [285, 144] width 51 height 11
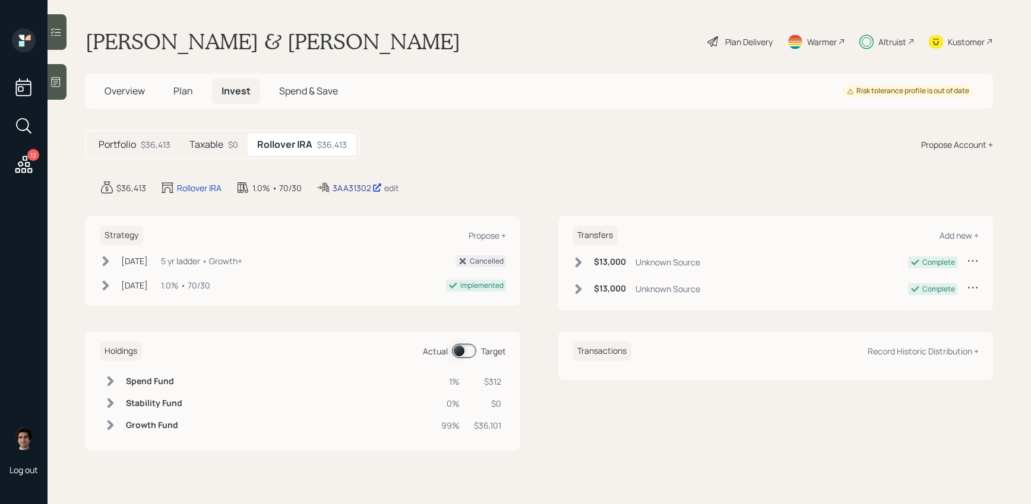
click at [352, 188] on div "3AA31302" at bounding box center [357, 188] width 49 height 12
click at [729, 36] on div "Plan Delivery" at bounding box center [749, 42] width 48 height 12
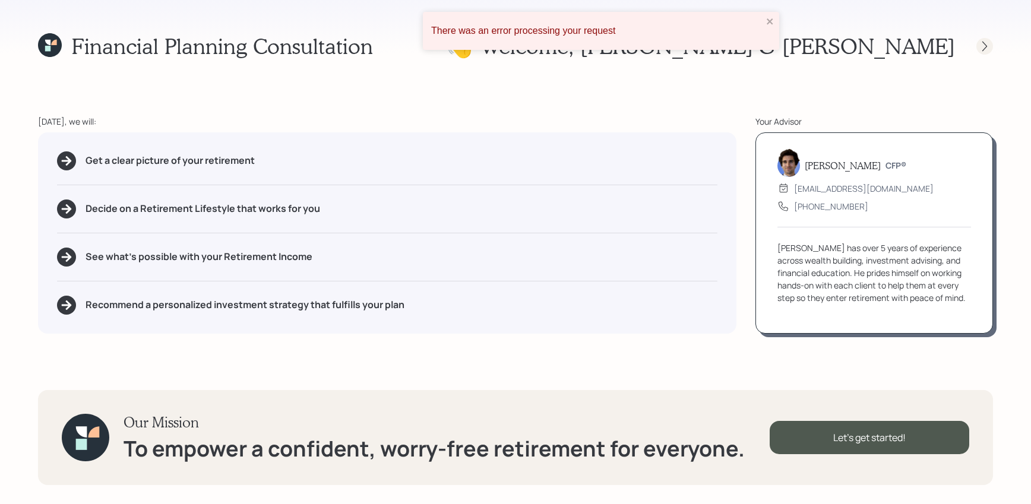
click at [982, 48] on icon at bounding box center [985, 46] width 12 height 12
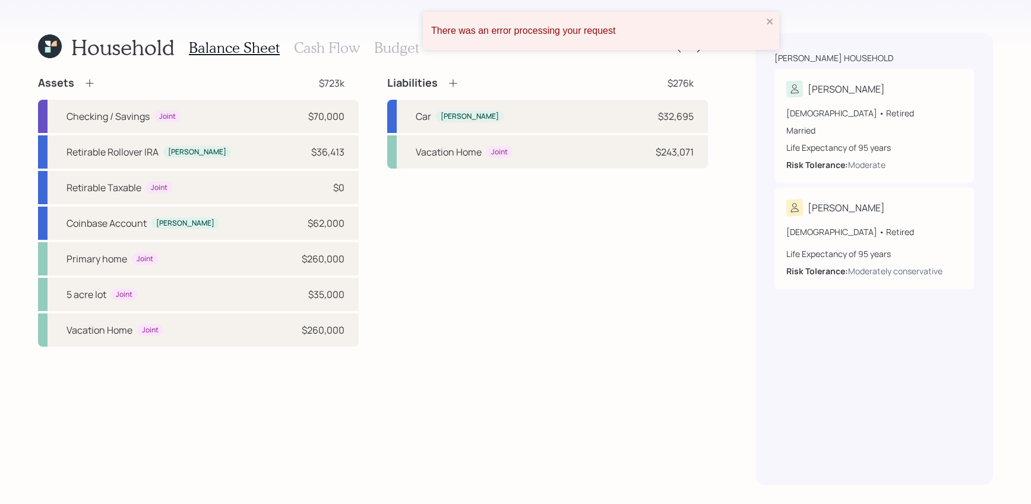
click at [777, 18] on div "There was an error processing your request" at bounding box center [601, 31] width 356 height 38
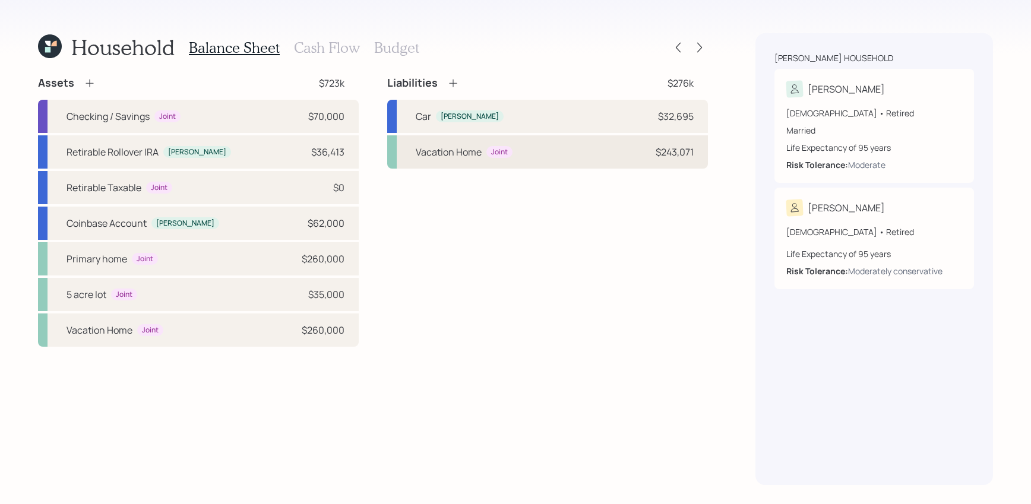
click at [552, 137] on div "Vacation Home Joint $243,071" at bounding box center [547, 151] width 321 height 33
select select "d0b8c0c9-0e63-4782-9b1a-ca889076ee8a"
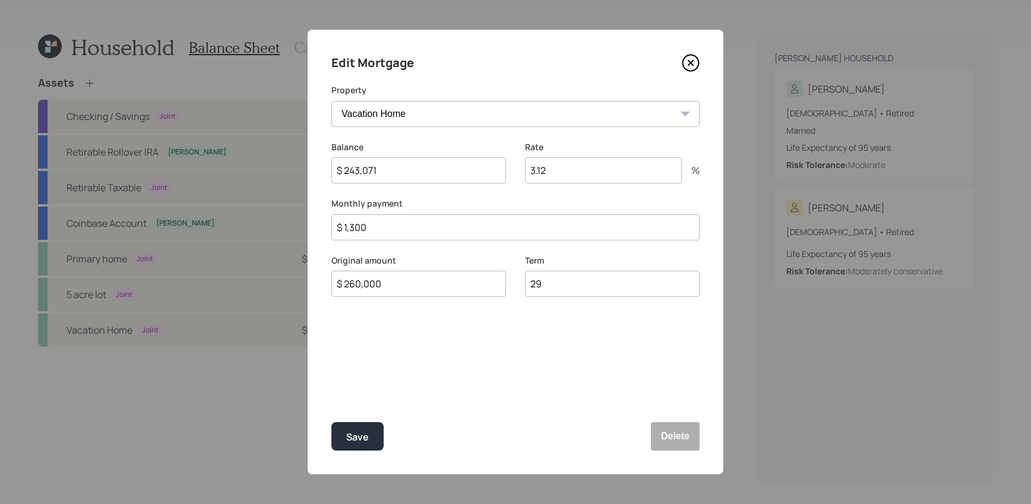
click at [690, 61] on icon at bounding box center [691, 63] width 18 height 18
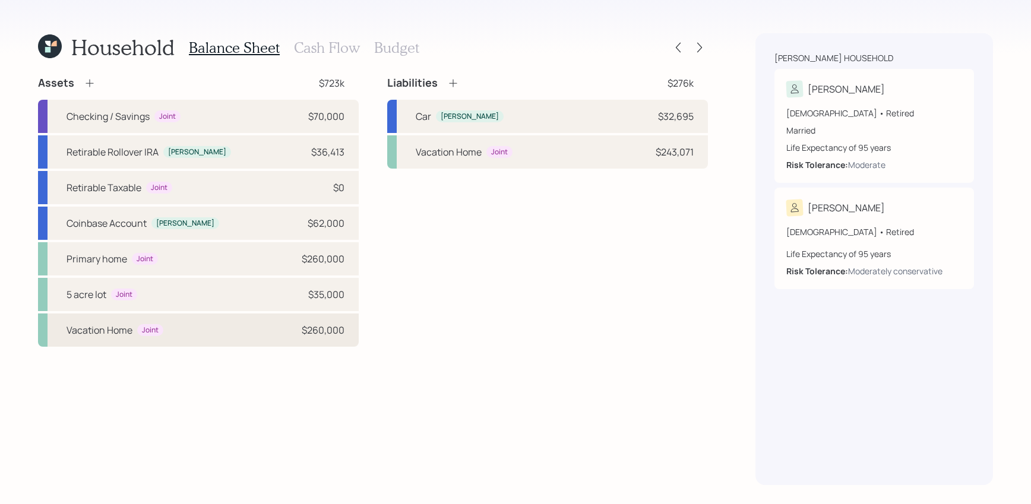
click at [137, 330] on div "Joint" at bounding box center [150, 330] width 26 height 12
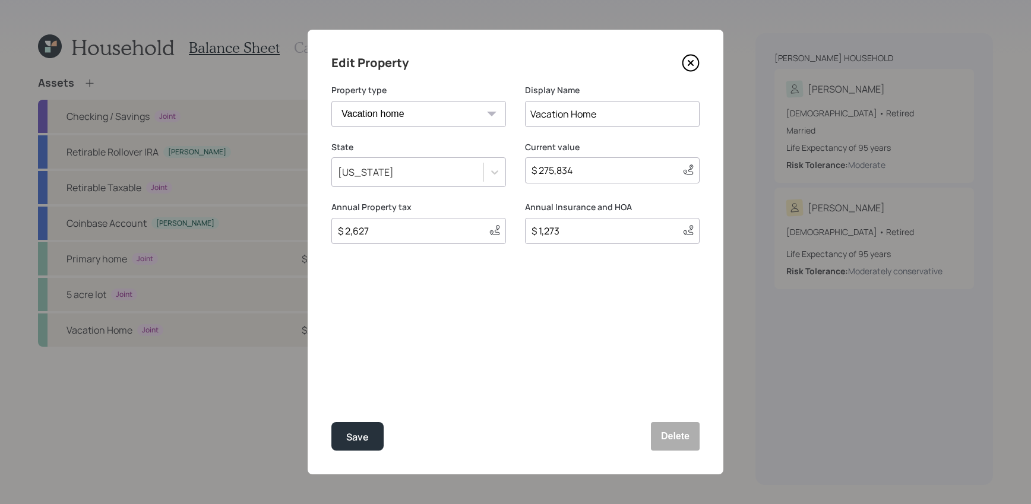
click at [689, 67] on icon at bounding box center [691, 63] width 18 height 18
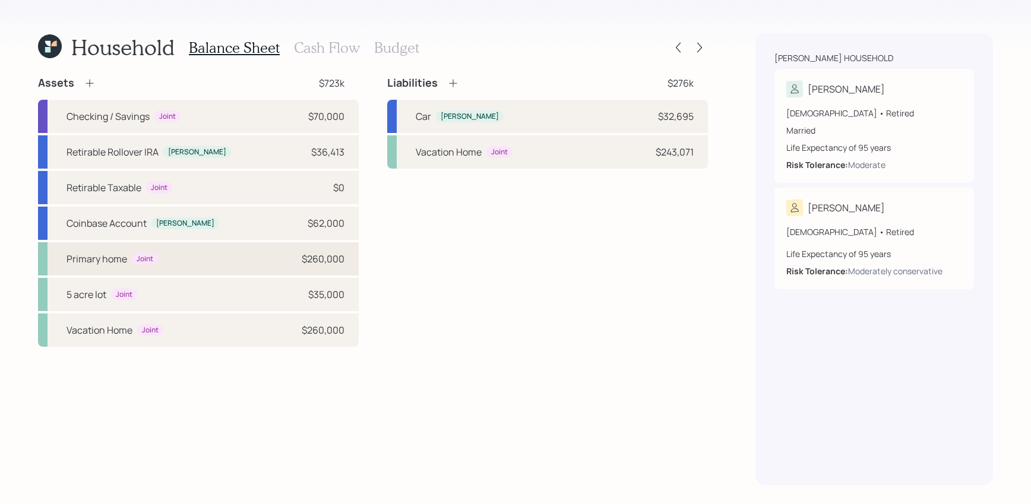
click at [223, 263] on div "Primary home Joint $260,000" at bounding box center [198, 258] width 321 height 33
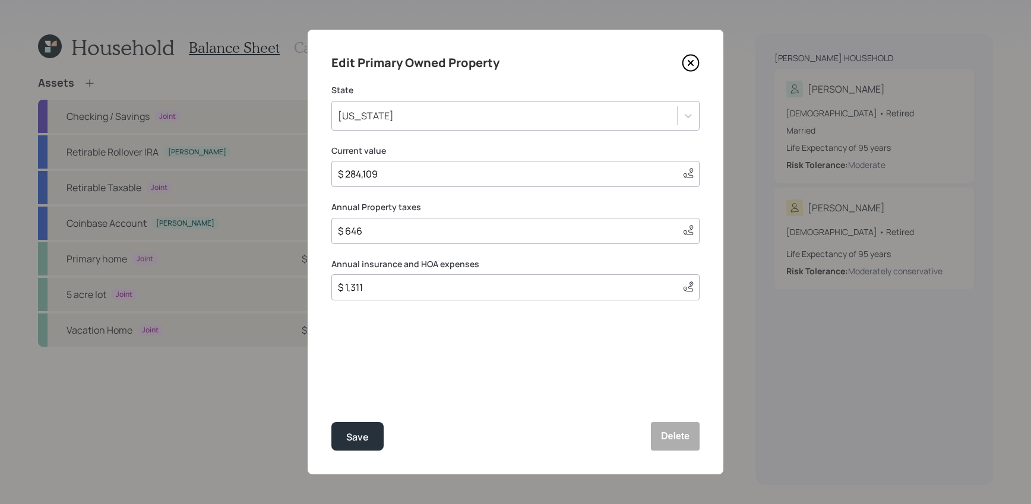
click at [697, 59] on icon at bounding box center [691, 63] width 18 height 18
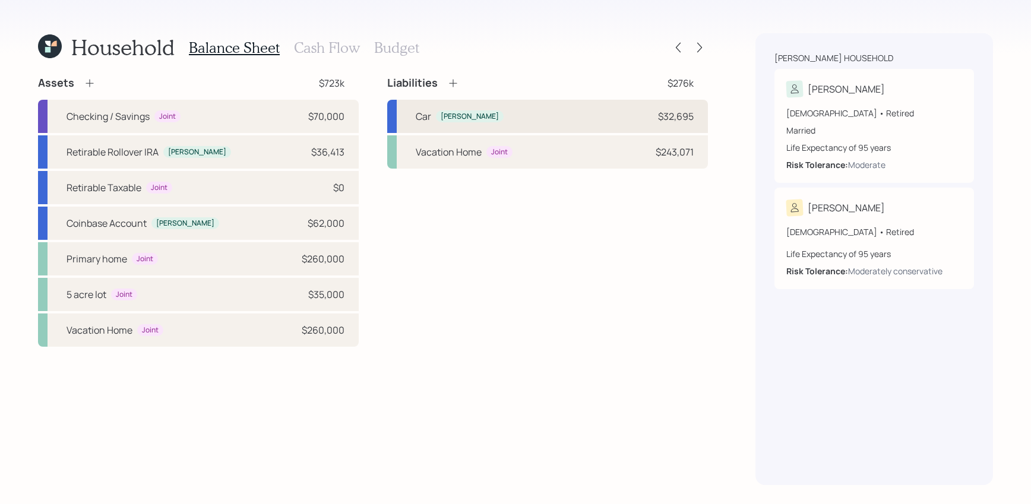
click at [543, 113] on div "Car [PERSON_NAME] $32,695" at bounding box center [547, 116] width 321 height 33
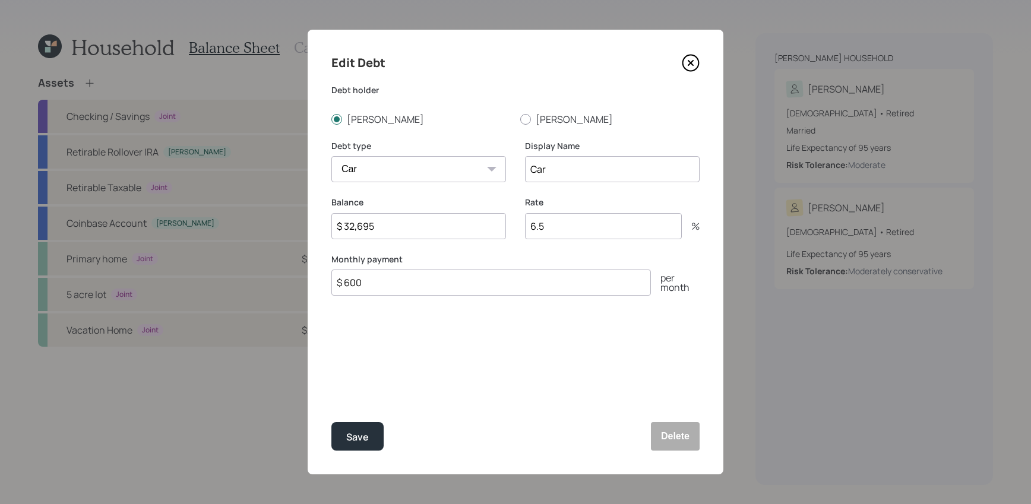
drag, startPoint x: 437, startPoint y: 223, endPoint x: 202, endPoint y: 212, distance: 234.8
click at [218, 214] on div "Edit Debt Debt holder [PERSON_NAME] Debt type Car Credit Card Medical Student O…" at bounding box center [515, 252] width 1031 height 504
drag, startPoint x: 396, startPoint y: 220, endPoint x: 249, endPoint y: 220, distance: 146.1
click at [249, 220] on div "Edit Debt Debt holder [PERSON_NAME] Debt type Car Credit Card Medical Student O…" at bounding box center [515, 252] width 1031 height 504
type input "$ 21,500"
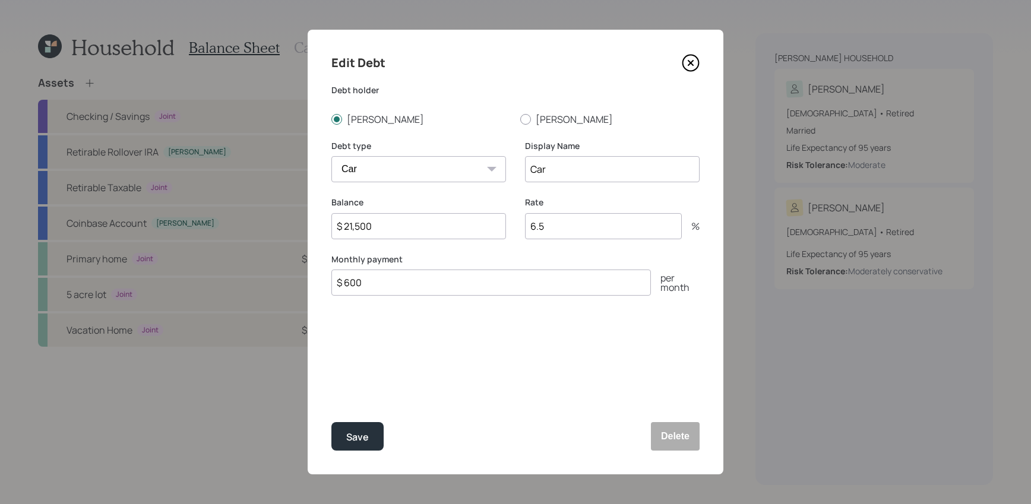
click at [331, 422] on button "Save" at bounding box center [357, 436] width 52 height 29
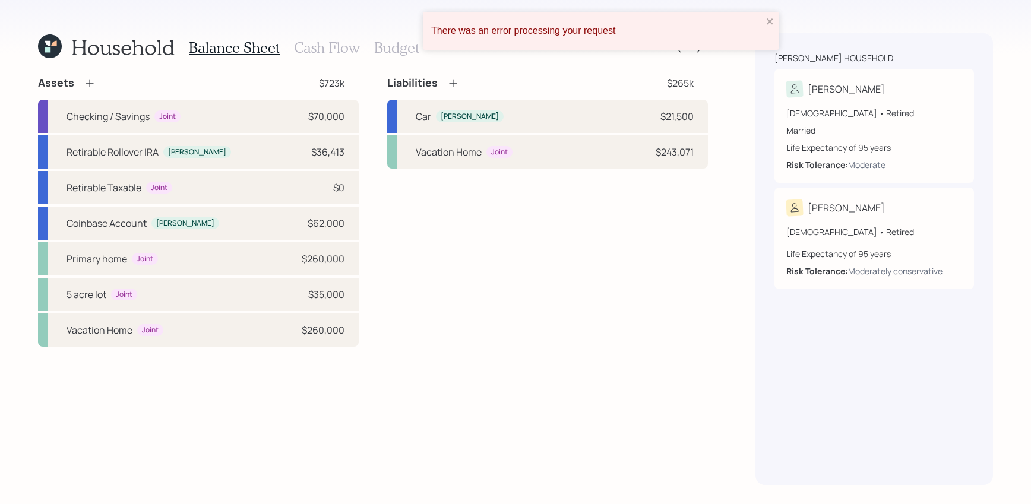
click at [767, 15] on div "There was an error processing your request" at bounding box center [601, 31] width 356 height 38
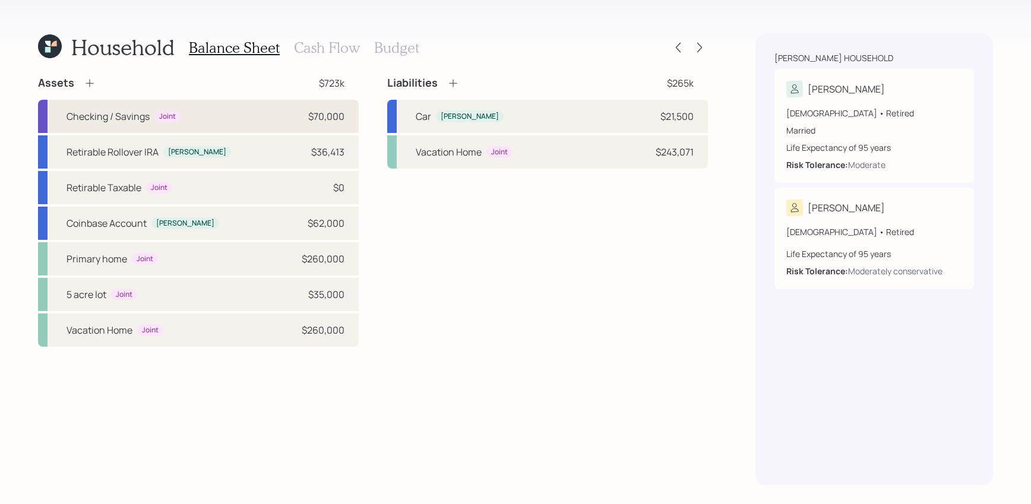
click at [160, 121] on div "Joint" at bounding box center [167, 117] width 17 height 10
select select "cash"
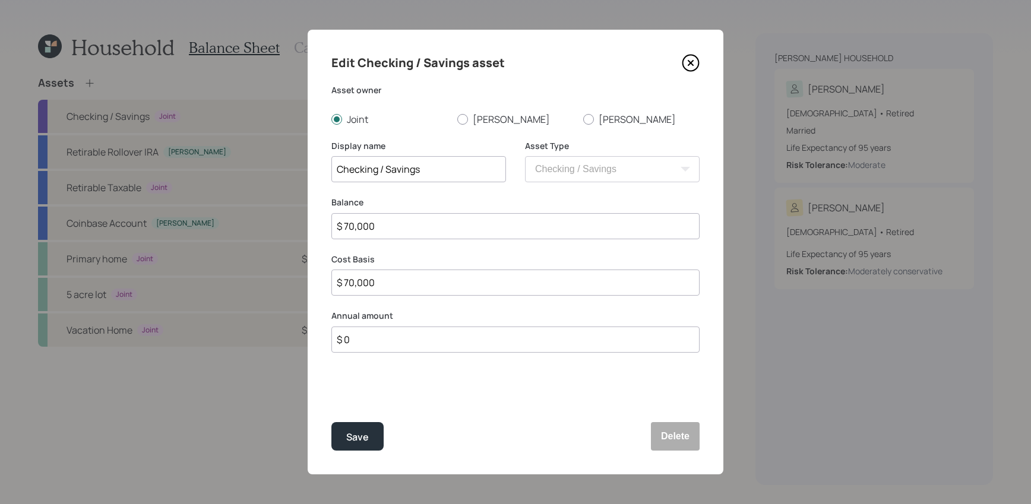
click at [690, 63] on icon at bounding box center [690, 63] width 5 height 5
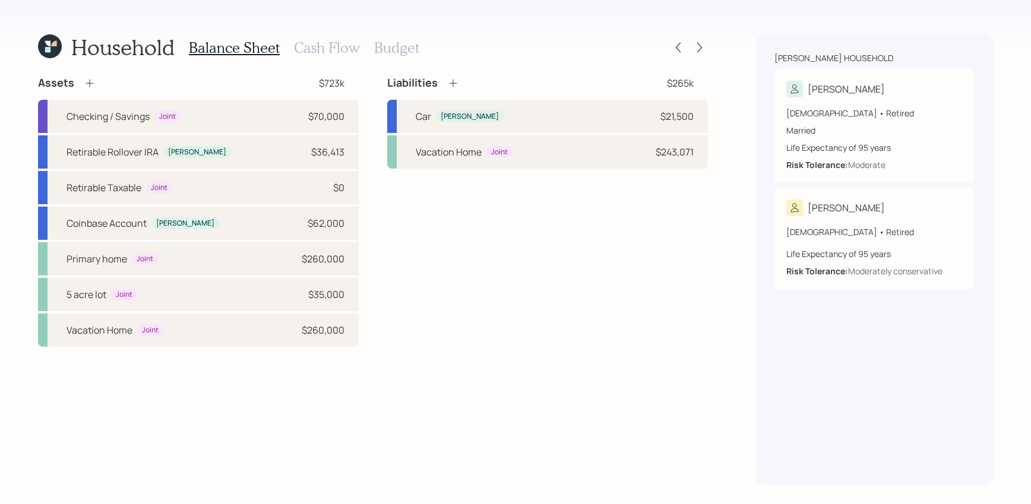
click at [388, 50] on h3 "Budget" at bounding box center [396, 47] width 45 height 17
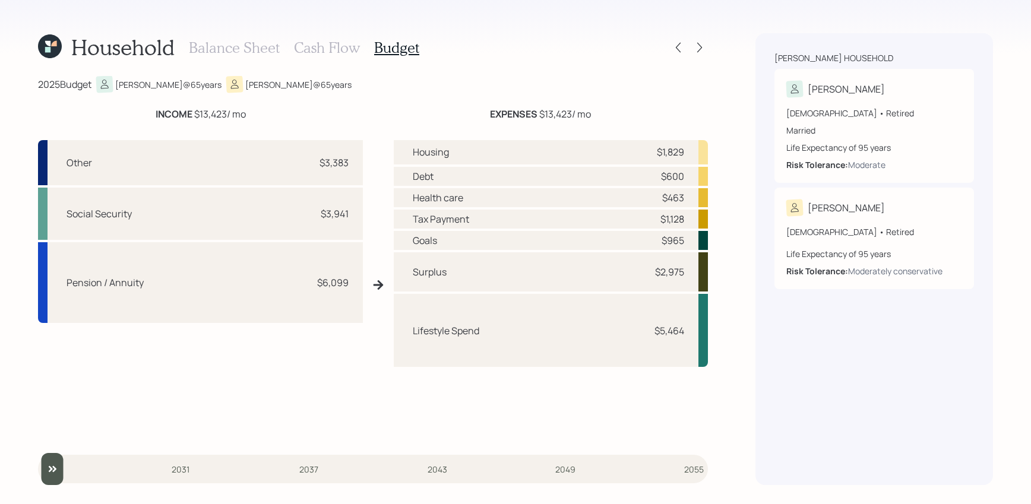
click at [334, 51] on h3 "Cash Flow" at bounding box center [327, 47] width 66 height 17
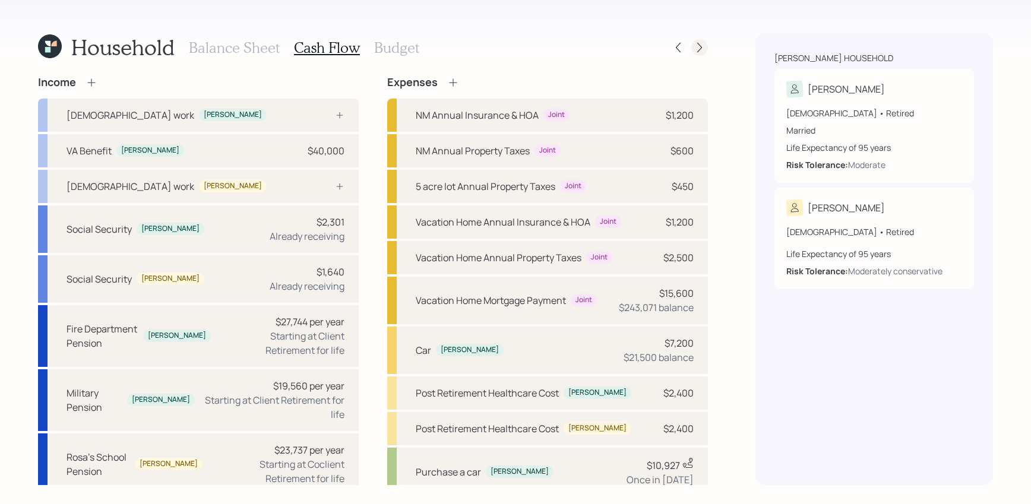
click at [701, 45] on icon at bounding box center [700, 48] width 12 height 12
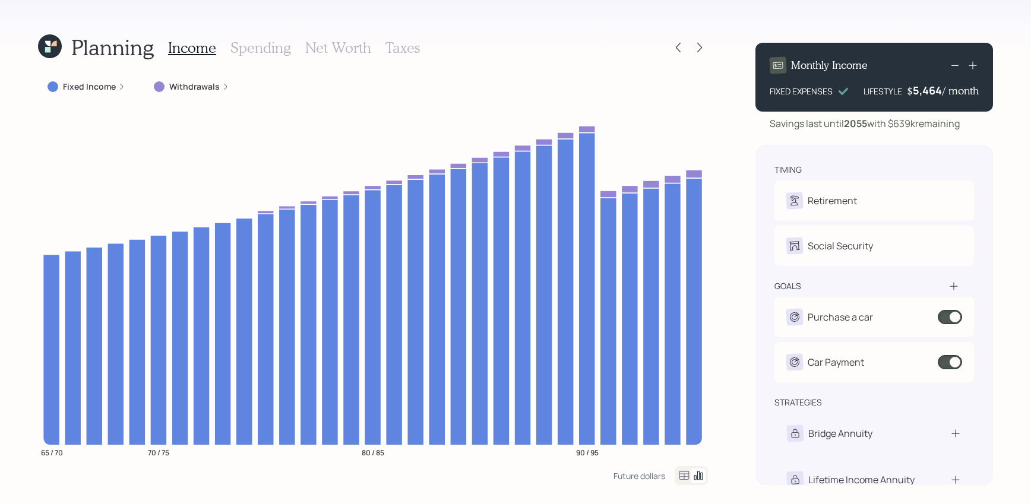
click at [268, 39] on h3 "Spending" at bounding box center [260, 47] width 61 height 17
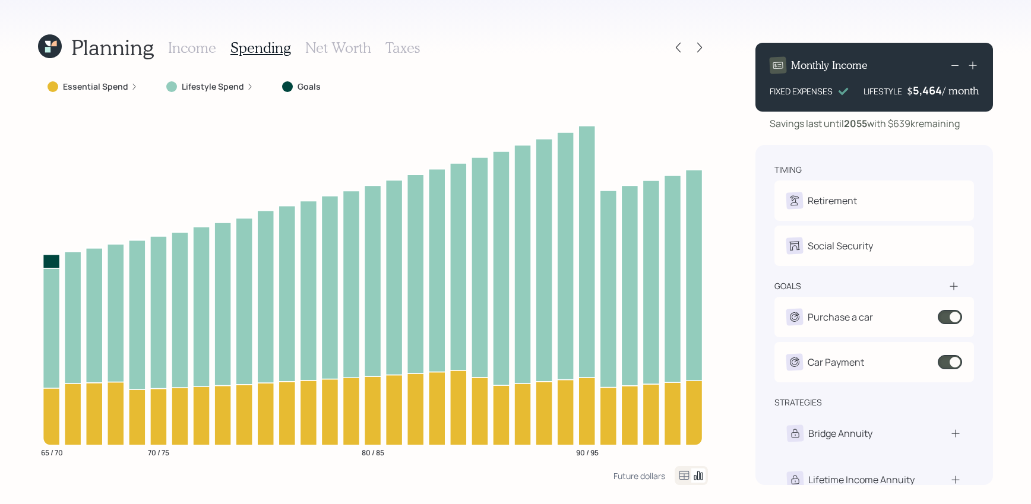
click at [686, 480] on icon at bounding box center [684, 476] width 14 height 14
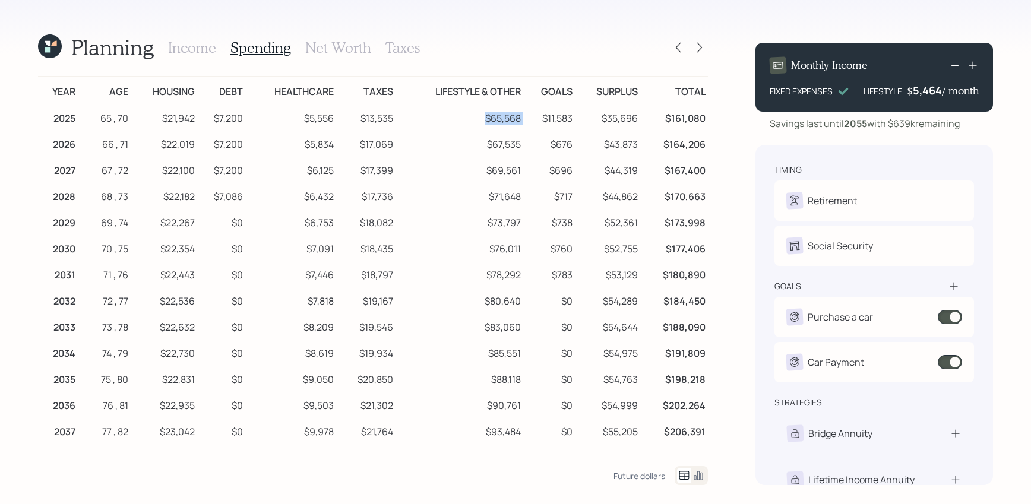
drag, startPoint x: 524, startPoint y: 117, endPoint x: 436, endPoint y: 117, distance: 87.9
click at [436, 117] on tr "2025 65 , 70 $21,942 $7,200 $5,556 $13,535 $65,568 $11,583 $35,696 $161,080" at bounding box center [373, 116] width 670 height 27
click at [676, 40] on div at bounding box center [678, 47] width 17 height 17
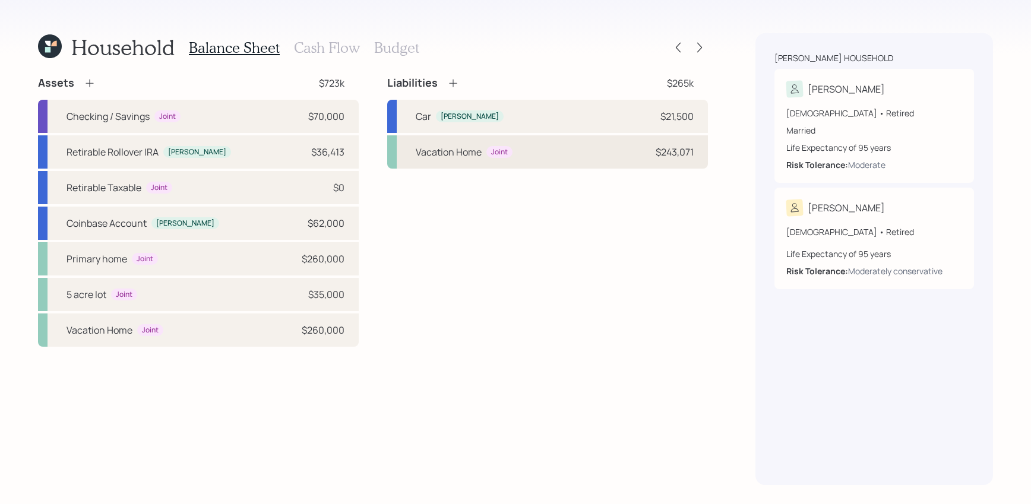
click at [536, 159] on div "Vacation Home Joint $243,071" at bounding box center [547, 151] width 321 height 33
select select "d0b8c0c9-0e63-4782-9b1a-ca889076ee8a"
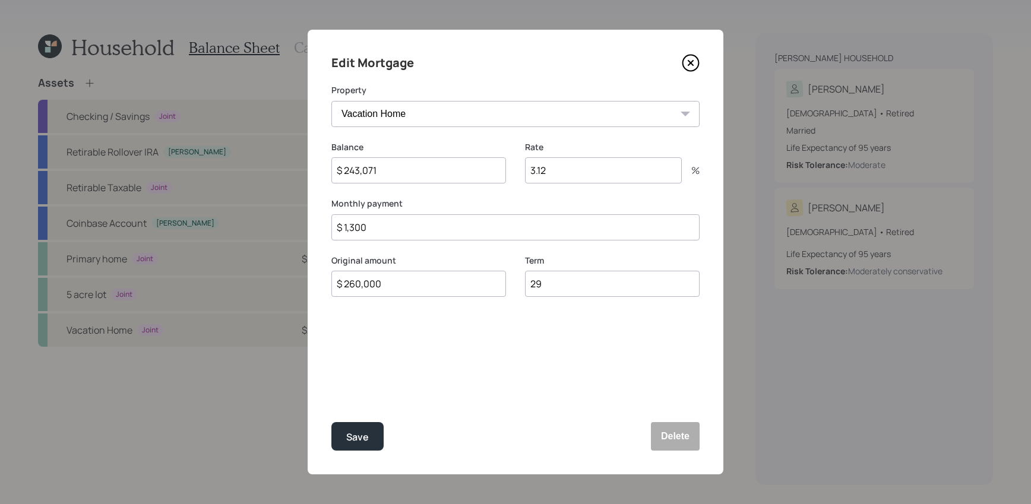
drag, startPoint x: 396, startPoint y: 230, endPoint x: 191, endPoint y: 229, distance: 204.9
click at [191, 229] on div "Edit Mortgage Property NM Primary home 5 acre lot Vacation Home Balance $ 243,0…" at bounding box center [515, 252] width 1031 height 504
click at [690, 59] on icon at bounding box center [691, 63] width 18 height 18
